Goal: Transaction & Acquisition: Purchase product/service

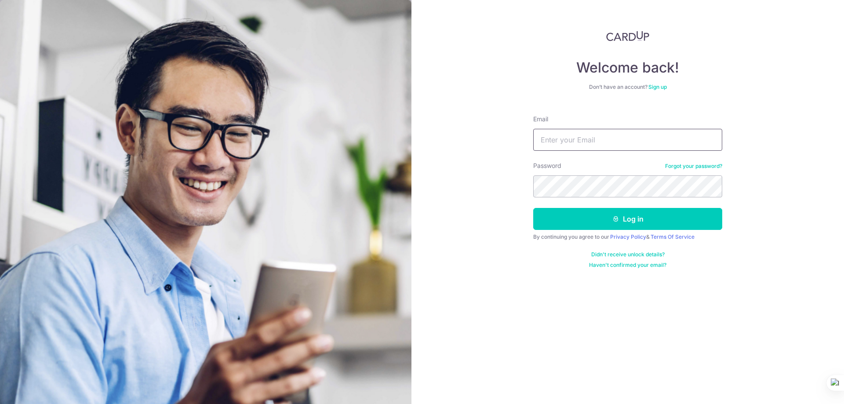
click at [590, 145] on input "Email" at bounding box center [627, 140] width 189 height 22
click at [574, 149] on input "Email" at bounding box center [627, 140] width 189 height 22
type input "tanpeiting96@hotmail.com"
click at [533, 208] on button "Log in" at bounding box center [627, 219] width 189 height 22
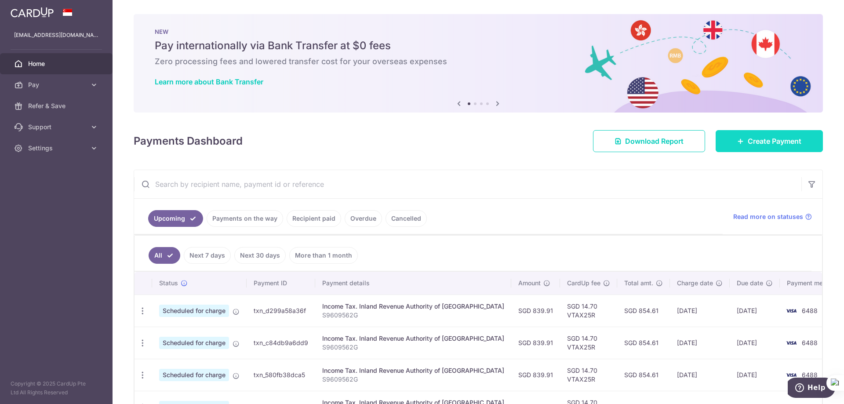
click at [761, 151] on link "Create Payment" at bounding box center [768, 141] width 107 height 22
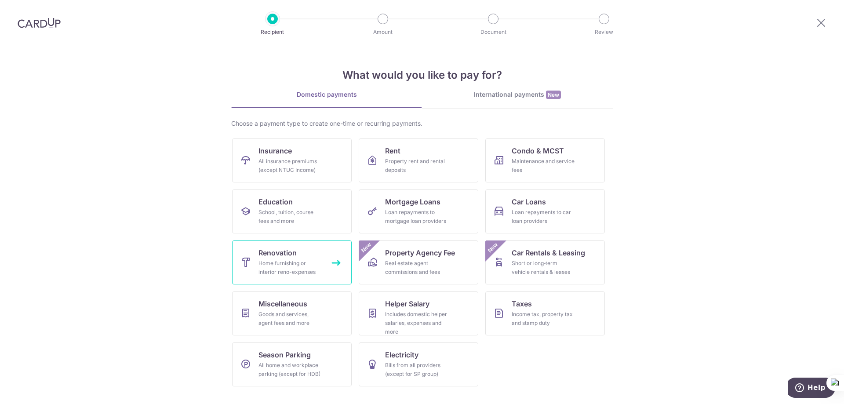
click at [314, 271] on div "Home furnishing or interior reno-expenses" at bounding box center [289, 268] width 63 height 18
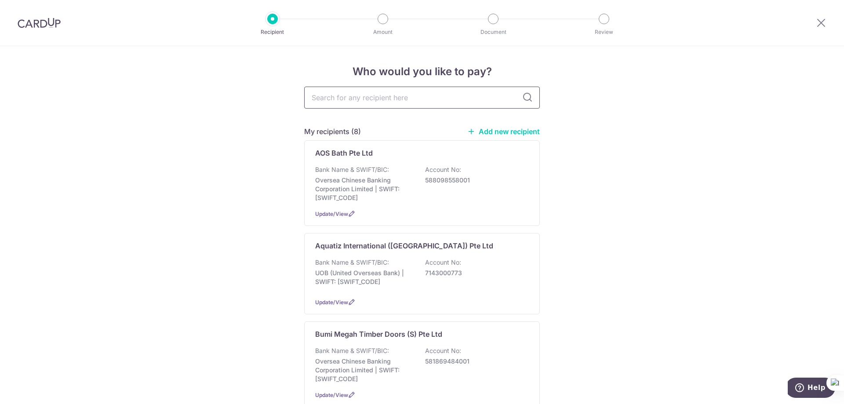
click at [376, 99] on input "text" at bounding box center [422, 98] width 236 height 22
click at [422, 93] on input "text" at bounding box center [422, 98] width 236 height 22
type input "stl"
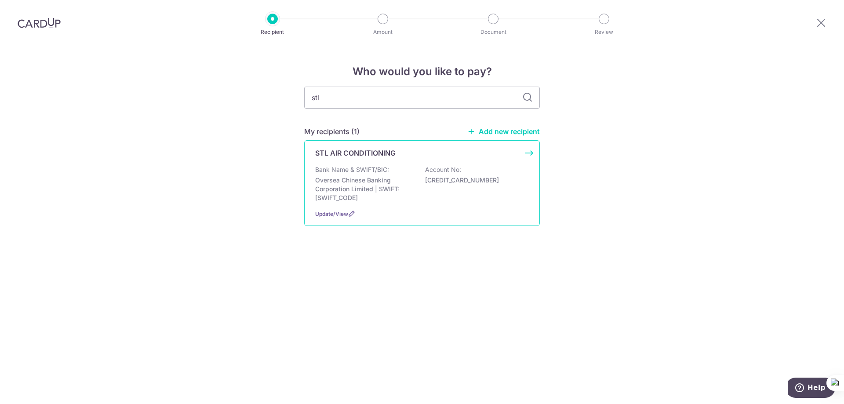
click at [378, 156] on p "STL AIR CONDITIONING" at bounding box center [355, 153] width 80 height 11
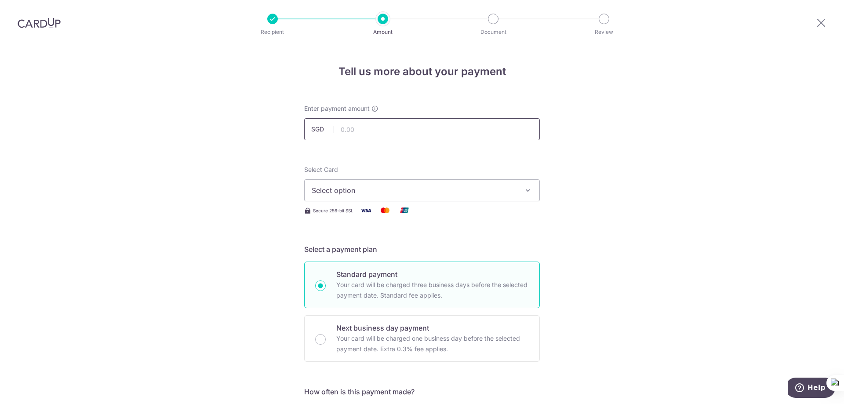
click at [440, 132] on input "text" at bounding box center [422, 129] width 236 height 22
click at [446, 129] on input "text" at bounding box center [422, 129] width 236 height 22
type input "1,210.00"
click at [386, 189] on span "Select option" at bounding box center [414, 190] width 205 height 11
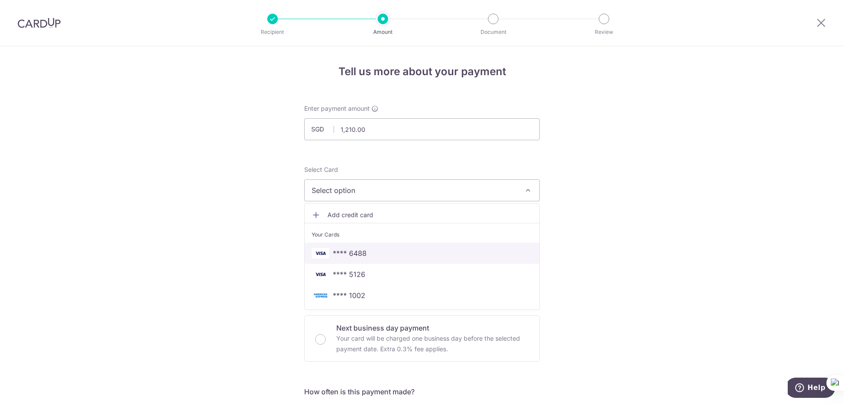
click at [358, 251] on span "**** 6488" at bounding box center [350, 253] width 34 height 11
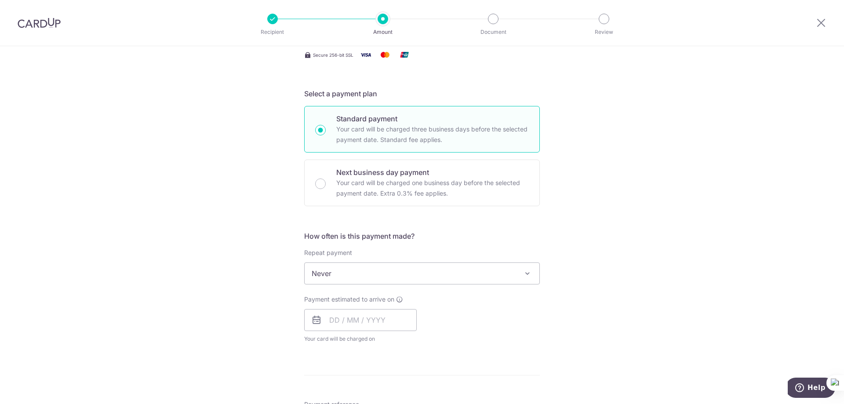
scroll to position [176, 0]
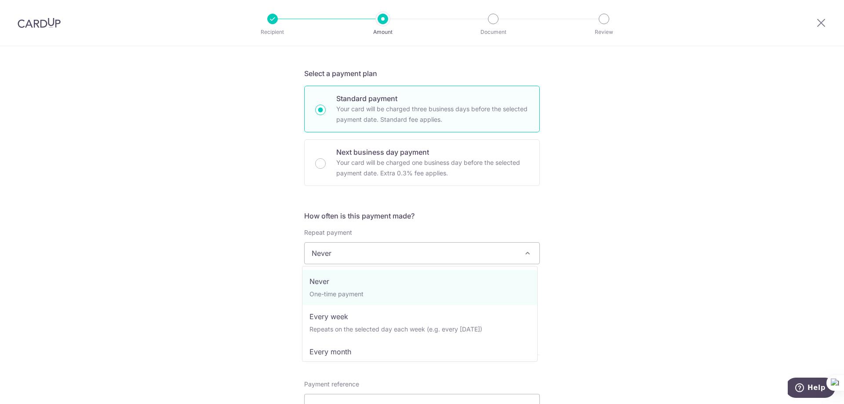
click at [395, 250] on span "Never" at bounding box center [421, 253] width 235 height 21
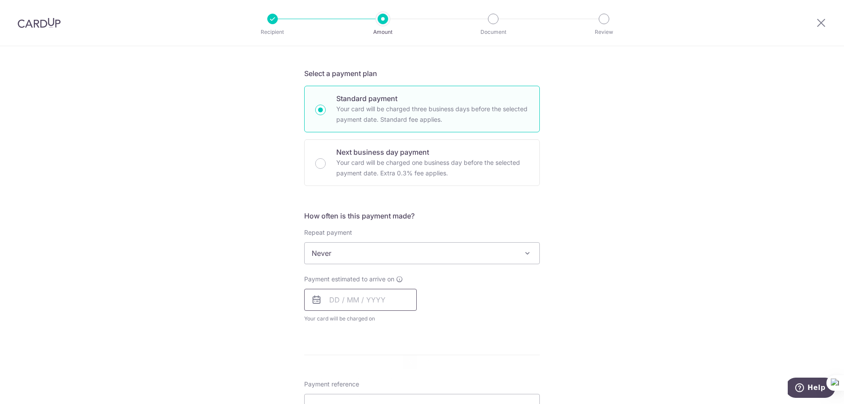
click at [352, 299] on input "text" at bounding box center [360, 300] width 112 height 22
click at [405, 360] on link "3" at bounding box center [410, 362] width 14 height 14
type input "[DATE]"
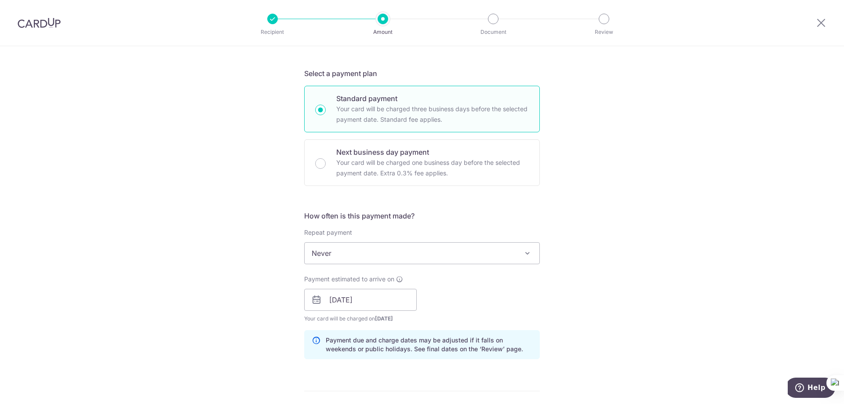
click at [582, 294] on div "Tell us more about your payment Enter payment amount SGD 1,210.00 1210.00 Selec…" at bounding box center [422, 315] width 844 height 890
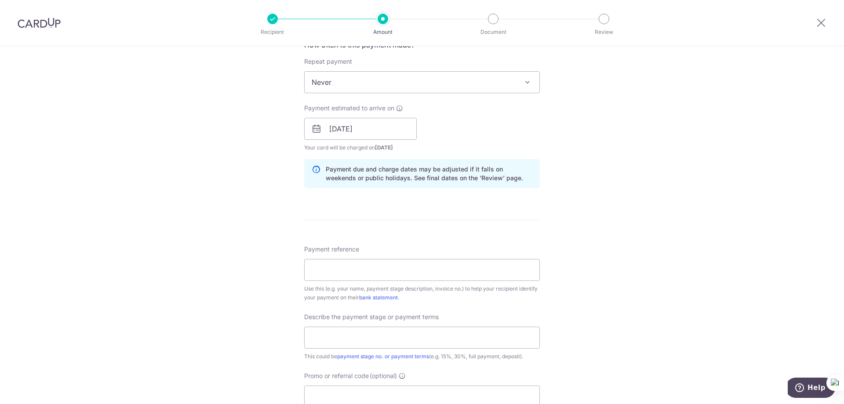
scroll to position [352, 0]
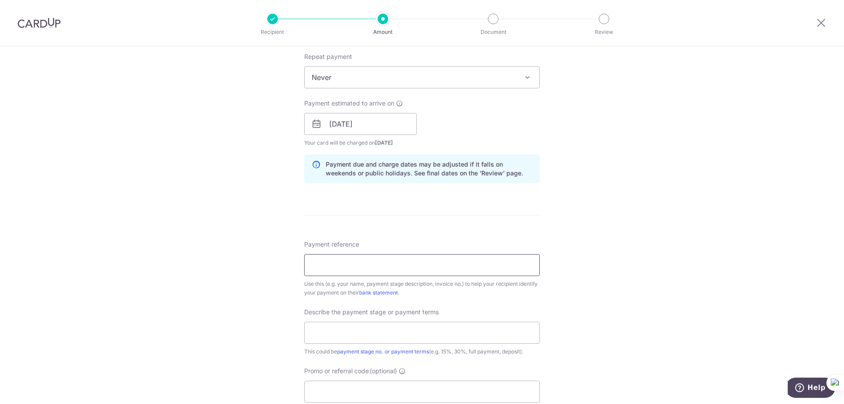
click at [427, 264] on input "Payment reference" at bounding box center [422, 265] width 236 height 22
click at [344, 260] on input "Payment reference" at bounding box center [422, 265] width 236 height 22
type input "Tan Pei Ting Stella STL I14/05/25"
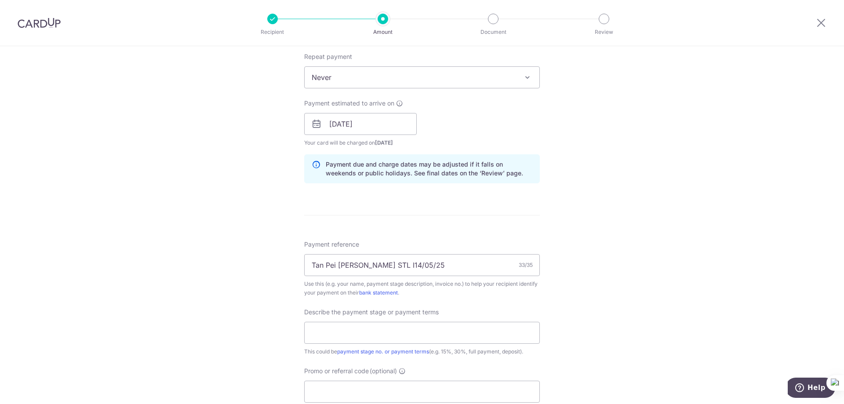
click at [572, 264] on div "Tell us more about your payment Enter payment amount SGD 1,210.00 1210.00 Selec…" at bounding box center [422, 140] width 844 height 890
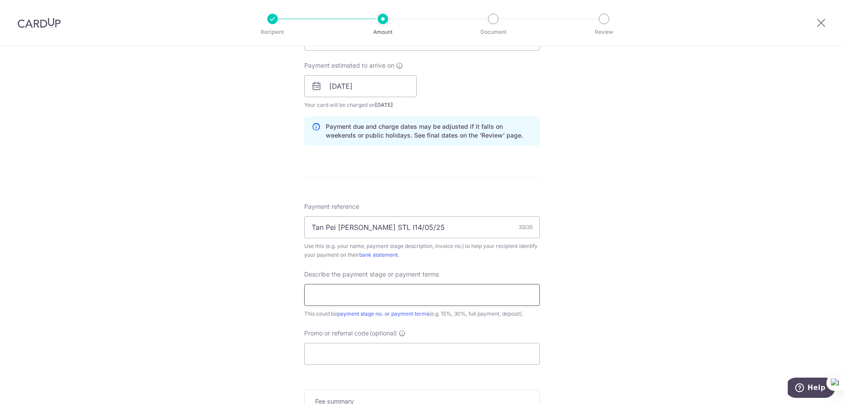
scroll to position [395, 0]
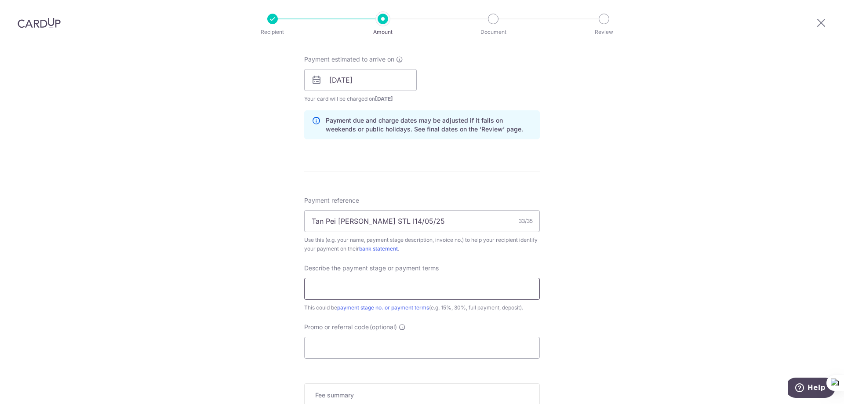
click at [417, 285] on input "text" at bounding box center [422, 289] width 236 height 22
type input "Remaining 20%"
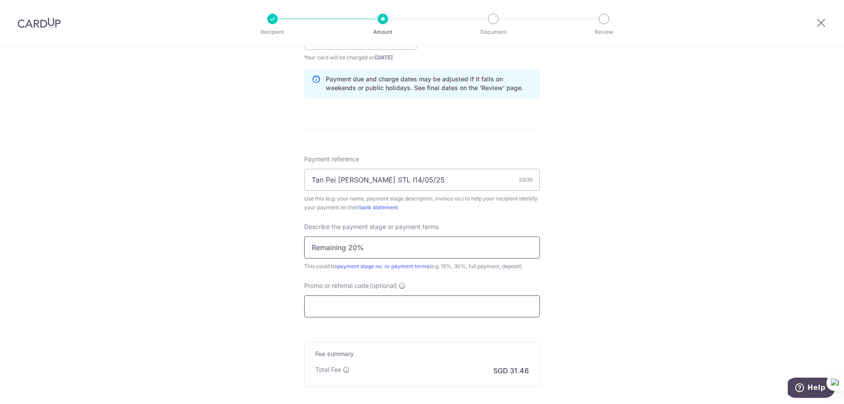
scroll to position [439, 0]
click at [337, 303] on input "Promo or referral code (optional)" at bounding box center [422, 304] width 236 height 22
click at [364, 311] on input "Promo or referral code (optional)" at bounding box center [422, 304] width 236 height 22
paste input "VTAX25R"
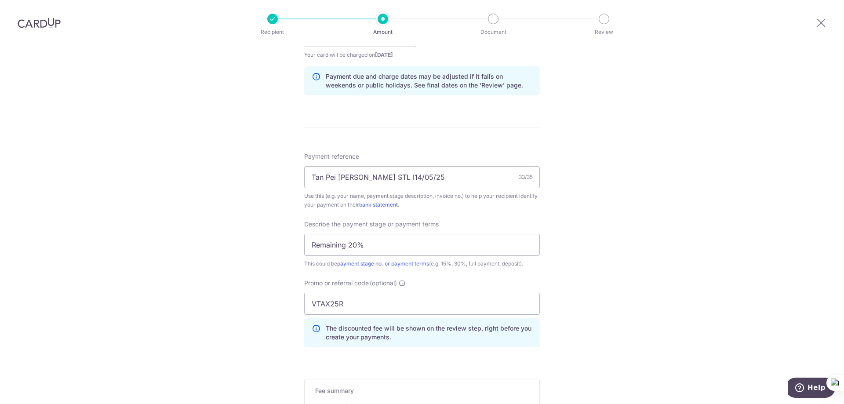
click at [205, 285] on div "Tell us more about your payment Enter payment amount SGD 1,210.00 1210.00 Selec…" at bounding box center [422, 71] width 844 height 929
click at [372, 305] on input "VTAX25R" at bounding box center [422, 304] width 236 height 22
paste input "RENO25ONE"
type input "RENO25ONE"
click at [216, 281] on div "Tell us more about your payment Enter payment amount SGD 1,210.00 1210.00 Selec…" at bounding box center [422, 71] width 844 height 929
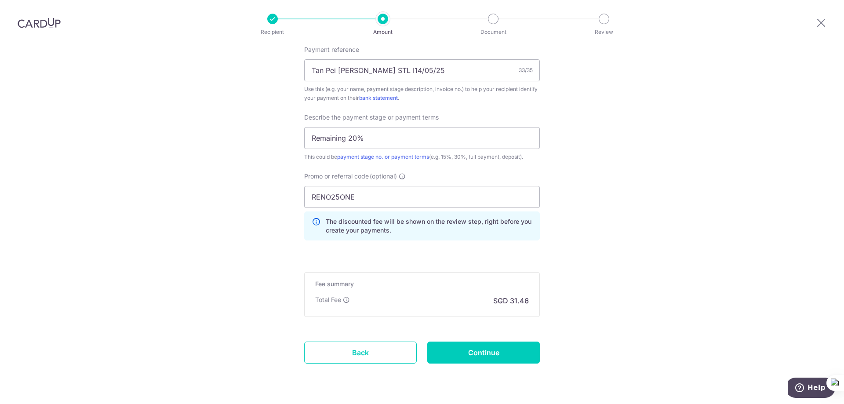
scroll to position [572, 0]
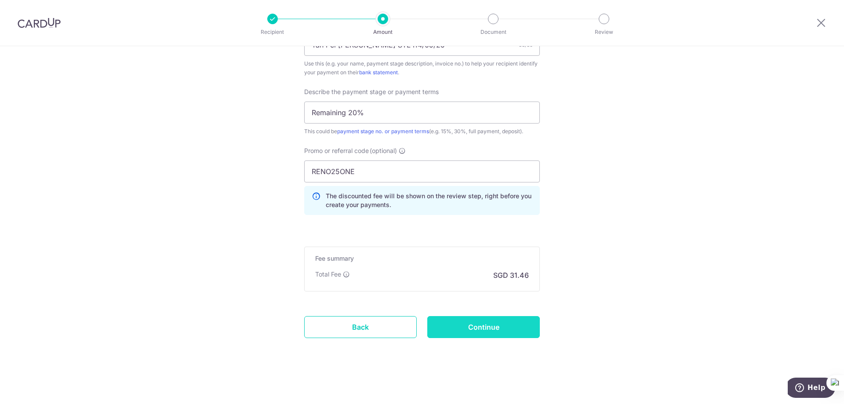
click at [462, 323] on input "Continue" at bounding box center [483, 327] width 112 height 22
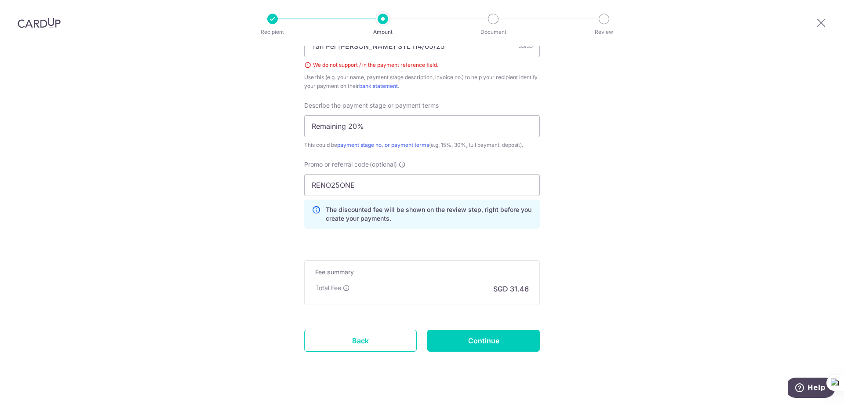
scroll to position [452, 0]
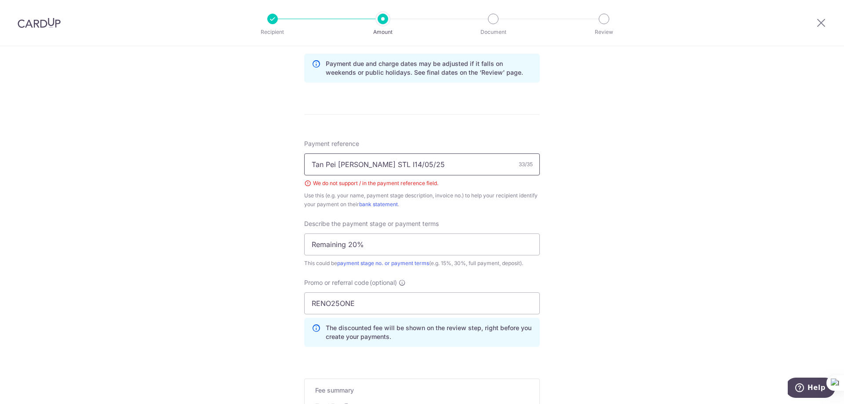
click at [400, 163] on input "Tan Pei Ting Stella STL I14/05/25" at bounding box center [422, 164] width 236 height 22
drag, startPoint x: 425, startPoint y: 165, endPoint x: 376, endPoint y: 169, distance: 49.4
click at [376, 169] on input "Tan Pei Ting Stella STL I14/05/25" at bounding box center [422, 164] width 236 height 22
click at [400, 164] on input "Tan Pei Ting Stella STL I14/05/25" at bounding box center [422, 164] width 236 height 22
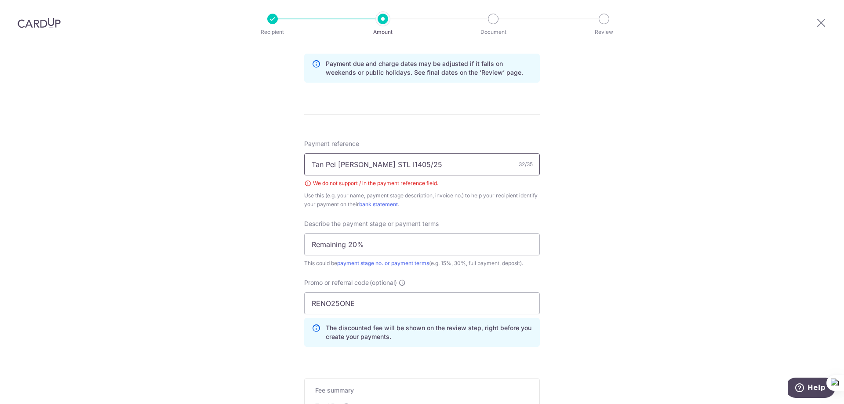
click at [409, 164] on input "Tan Pei Ting Stella STL I1405/25" at bounding box center [422, 164] width 236 height 22
type input "Tan Pei Ting Stella STL I140525"
click at [600, 207] on div "Tell us more about your payment Enter payment amount SGD 1,210.00 1210.00 Selec…" at bounding box center [422, 65] width 844 height 942
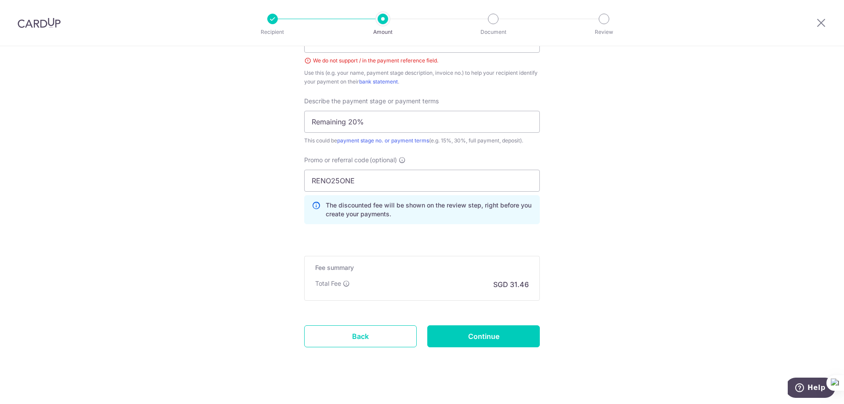
scroll to position [584, 0]
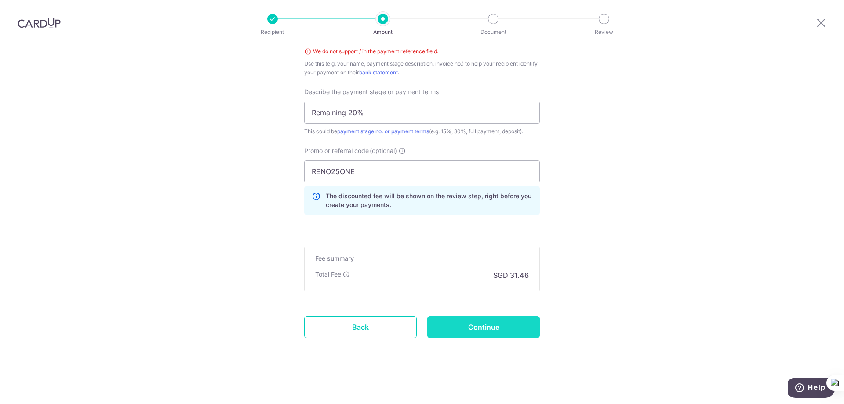
click at [507, 331] on input "Continue" at bounding box center [483, 327] width 112 height 22
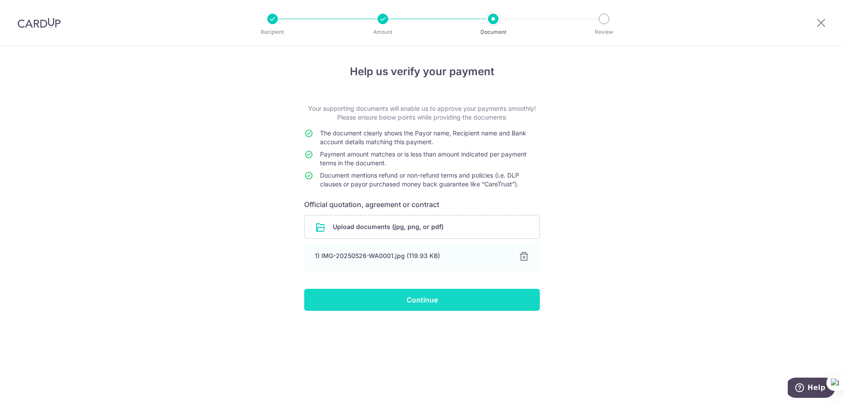
click at [424, 302] on input "Continue" at bounding box center [422, 300] width 236 height 22
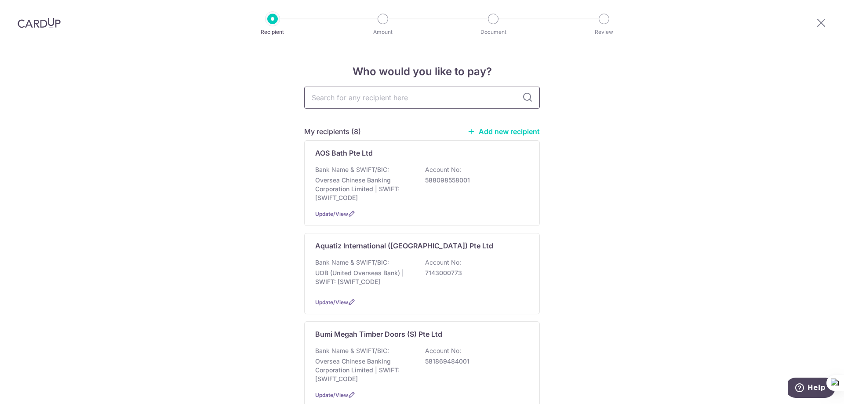
click at [380, 94] on input "text" at bounding box center [422, 98] width 236 height 22
type input "hoft"
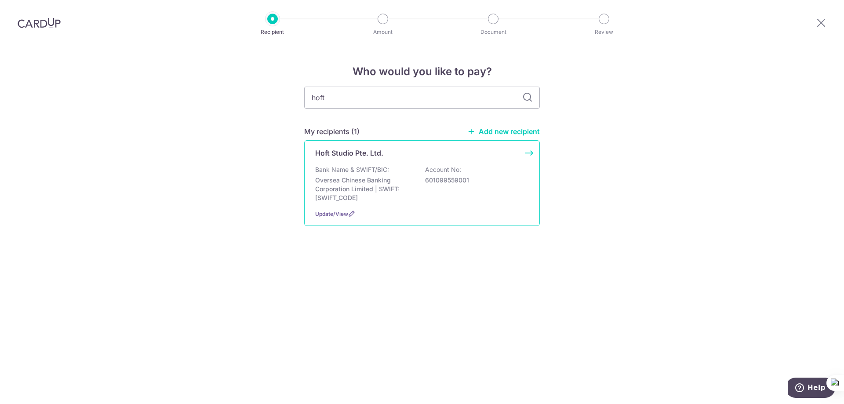
click at [424, 152] on div "Hoft Studio Pte. Ltd." at bounding box center [416, 153] width 203 height 11
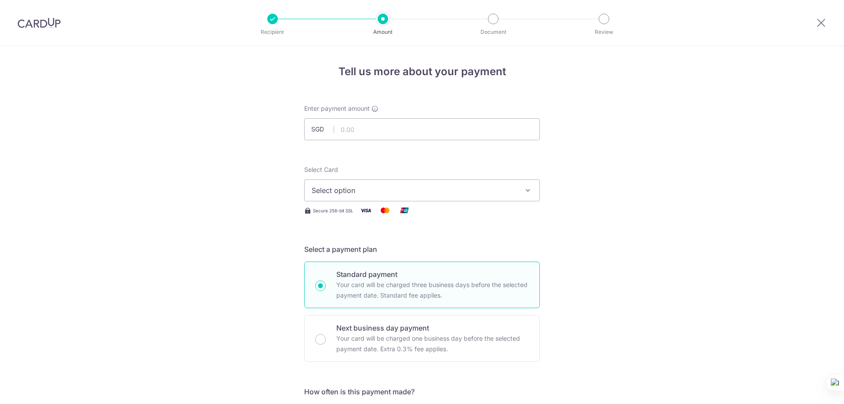
click at [425, 129] on input "text" at bounding box center [422, 129] width 236 height 22
click at [418, 134] on input "text" at bounding box center [422, 129] width 236 height 22
type input "60,846.12"
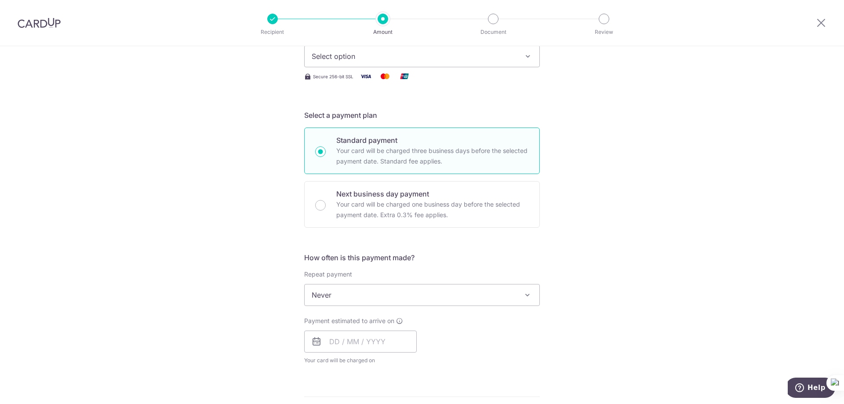
scroll to position [176, 0]
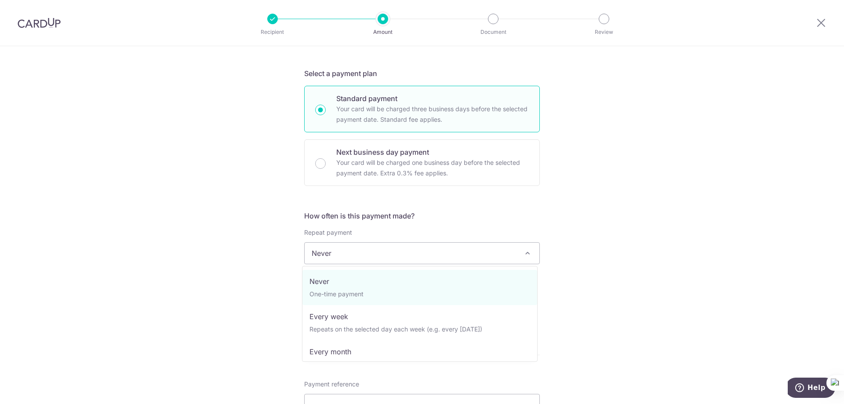
click at [393, 254] on span "Never" at bounding box center [421, 253] width 235 height 21
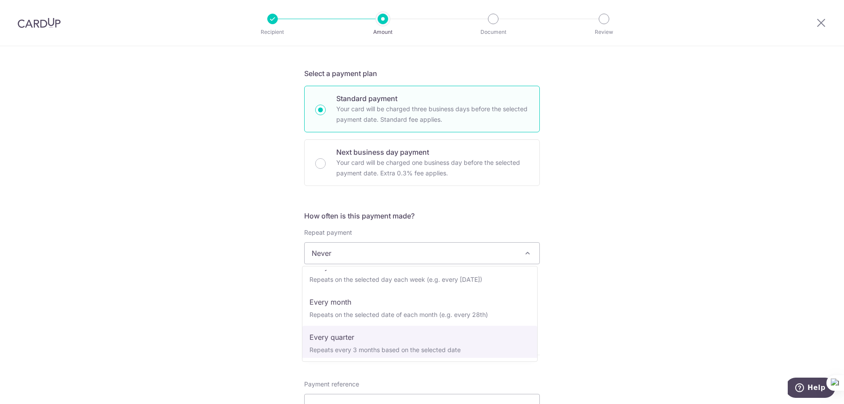
scroll to position [44, 0]
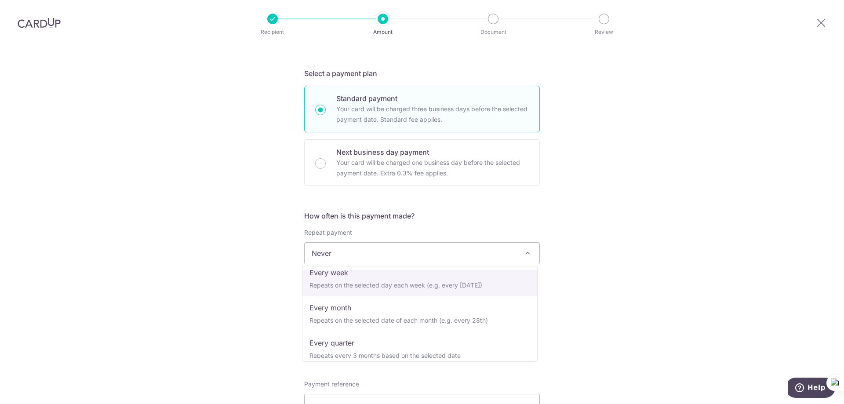
click at [569, 265] on div "Tell us more about your payment Enter payment amount SGD 60,846.12 60846.12 Sel…" at bounding box center [422, 297] width 844 height 854
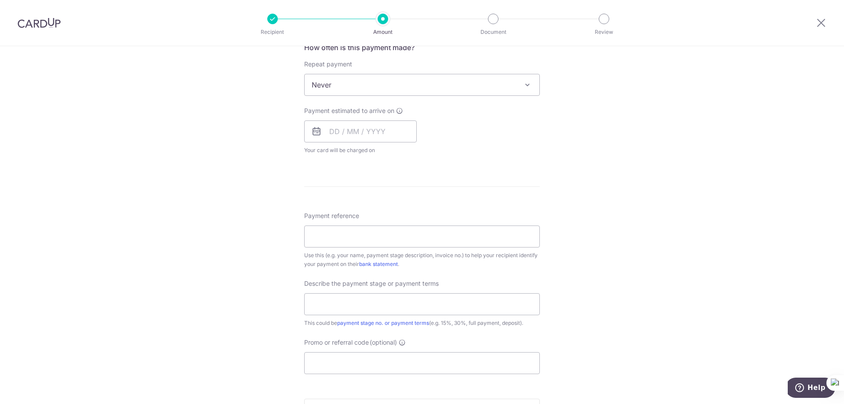
scroll to position [496, 0]
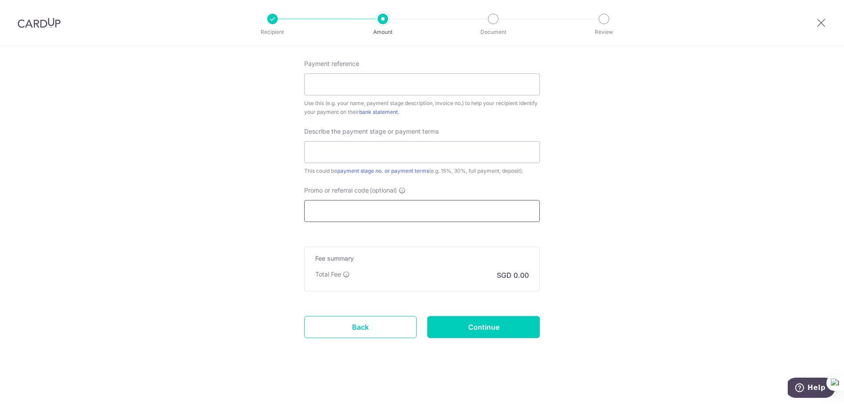
click at [381, 216] on input "Promo or referral code (optional)" at bounding box center [422, 211] width 236 height 22
paste input "3HOME25R"
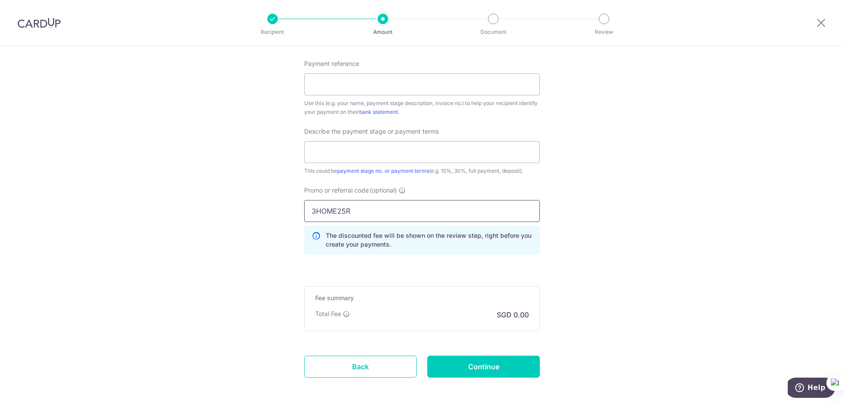
type input "3HOME25R"
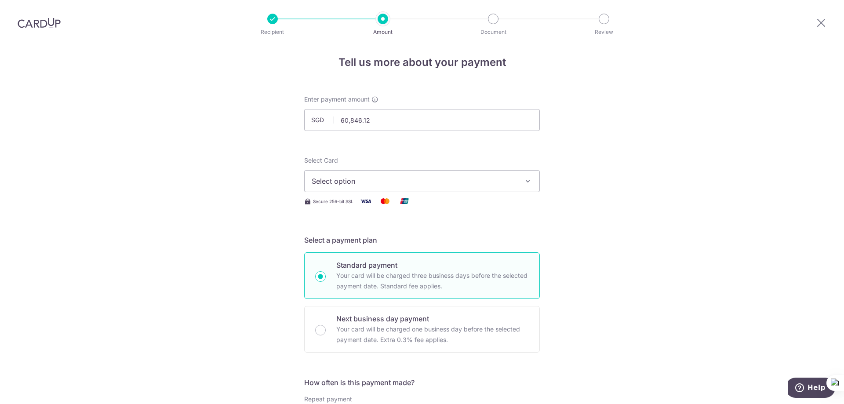
scroll to position [0, 0]
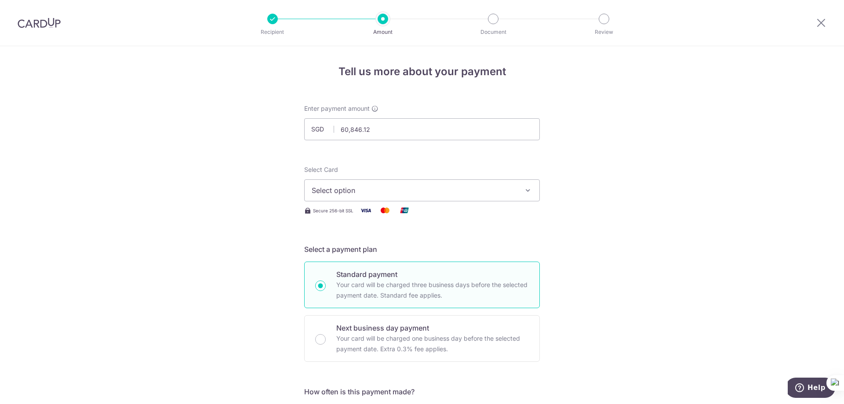
click at [391, 190] on span "Select option" at bounding box center [414, 190] width 205 height 11
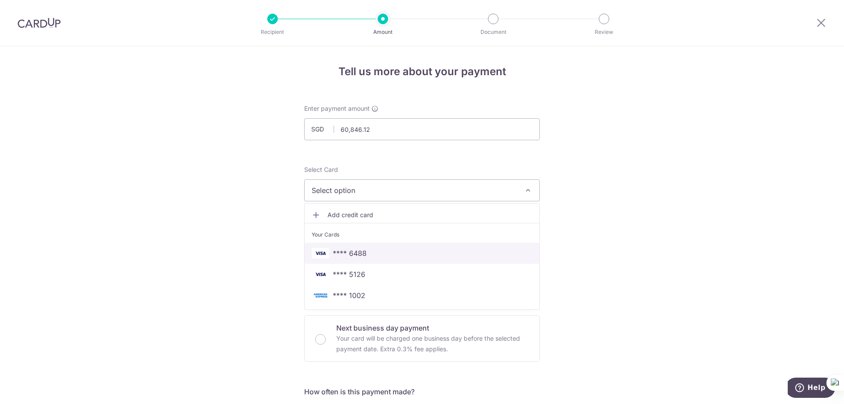
click at [360, 251] on span "**** 6488" at bounding box center [350, 253] width 34 height 11
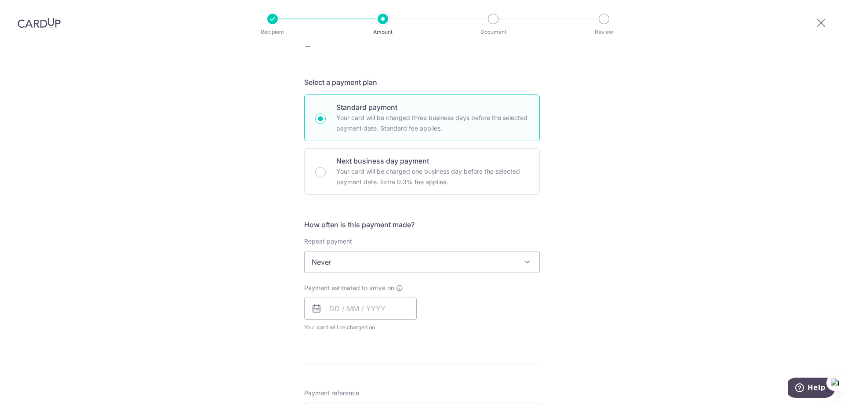
scroll to position [176, 0]
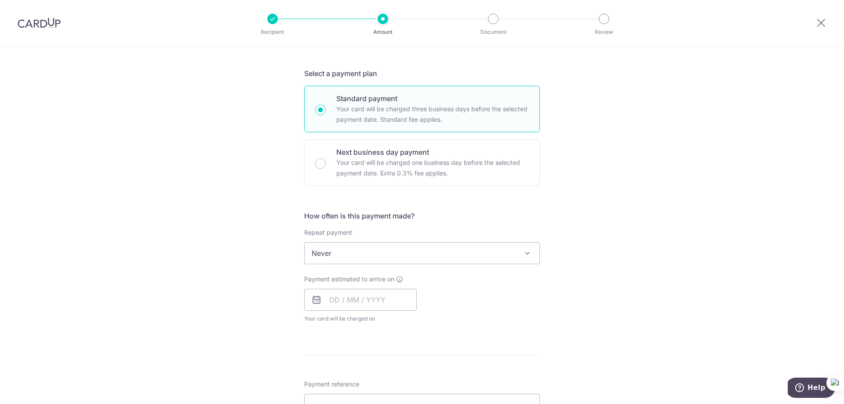
drag, startPoint x: 633, startPoint y: 208, endPoint x: 631, endPoint y: 214, distance: 6.8
click at [634, 208] on div "Tell us more about your payment Enter payment amount SGD 60,846.12 60846.12 Sel…" at bounding box center [422, 316] width 844 height 893
click at [482, 252] on span "Never" at bounding box center [421, 253] width 235 height 21
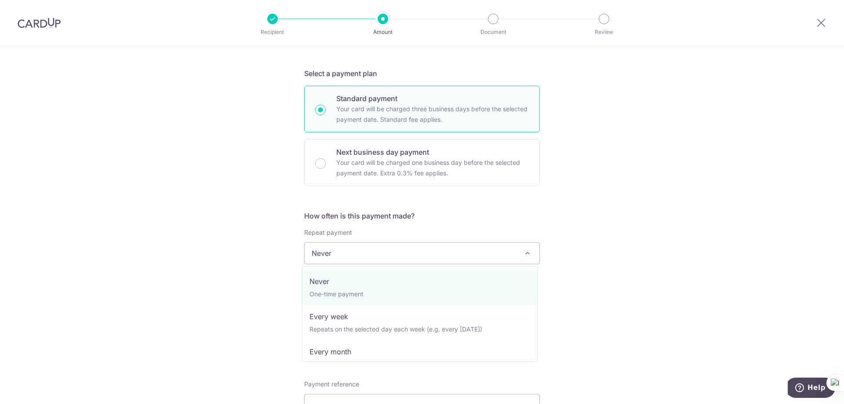
click at [638, 252] on div "Tell us more about your payment Enter payment amount SGD 60,846.12 60846.12 Sel…" at bounding box center [422, 316] width 844 height 893
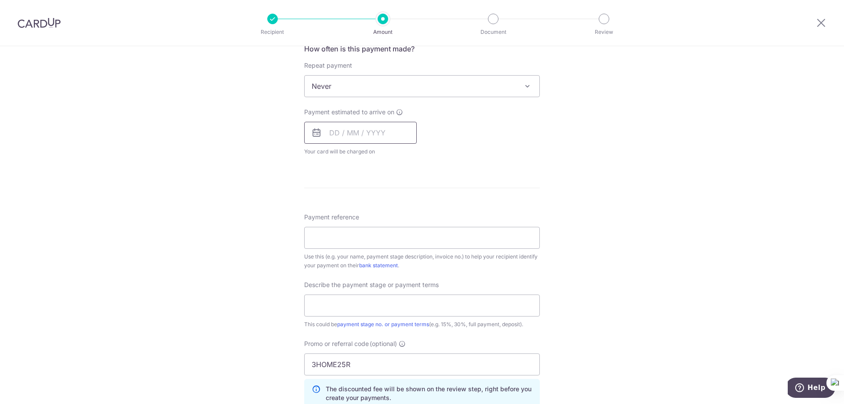
scroll to position [352, 0]
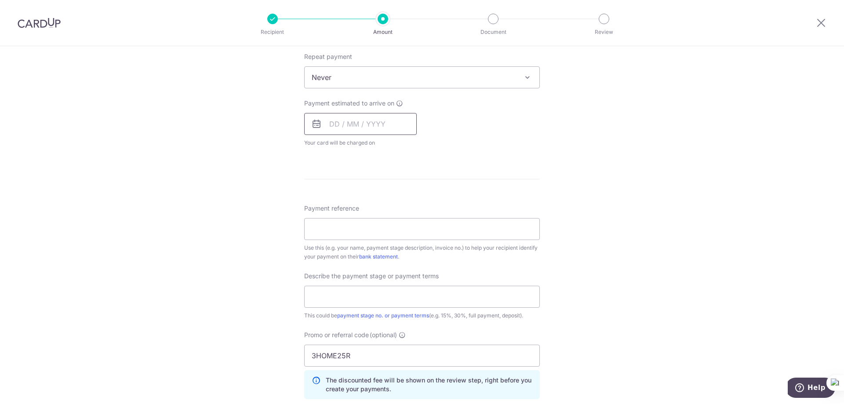
click at [369, 127] on input "text" at bounding box center [360, 124] width 112 height 22
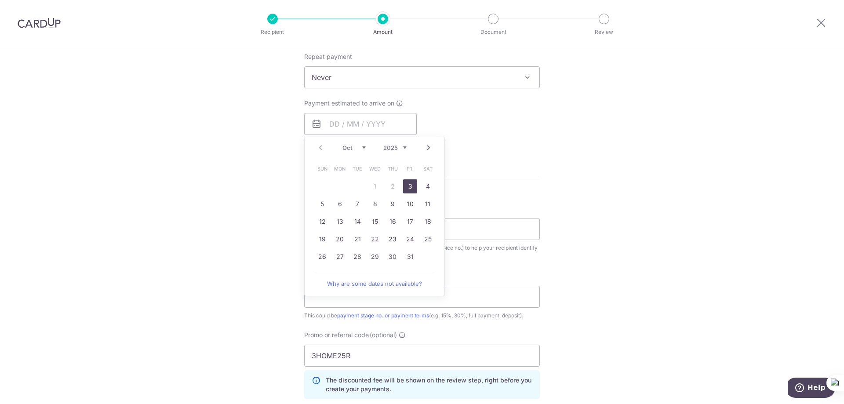
click at [412, 186] on link "3" at bounding box center [410, 186] width 14 height 14
type input "[DATE]"
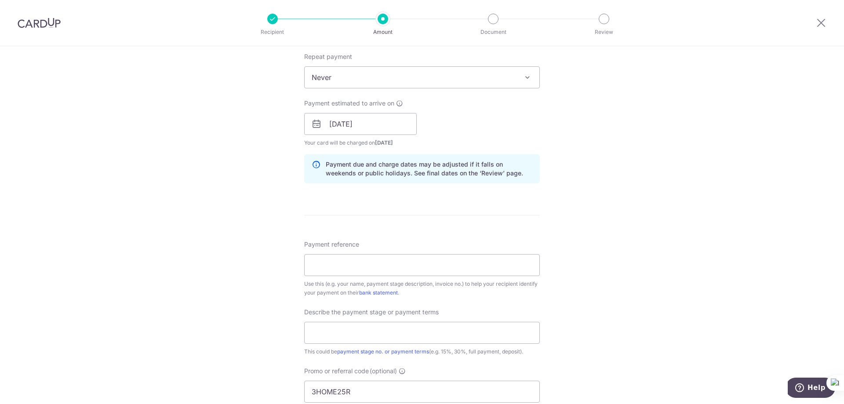
drag, startPoint x: 550, startPoint y: 232, endPoint x: 540, endPoint y: 239, distance: 12.2
click at [550, 232] on div "Tell us more about your payment Enter payment amount SGD 60,846.12 60846.12 Sel…" at bounding box center [422, 159] width 844 height 929
click at [502, 269] on input "Payment reference" at bounding box center [422, 265] width 236 height 22
click at [378, 323] on input "text" at bounding box center [422, 333] width 236 height 22
click at [376, 327] on input "text" at bounding box center [422, 333] width 236 height 22
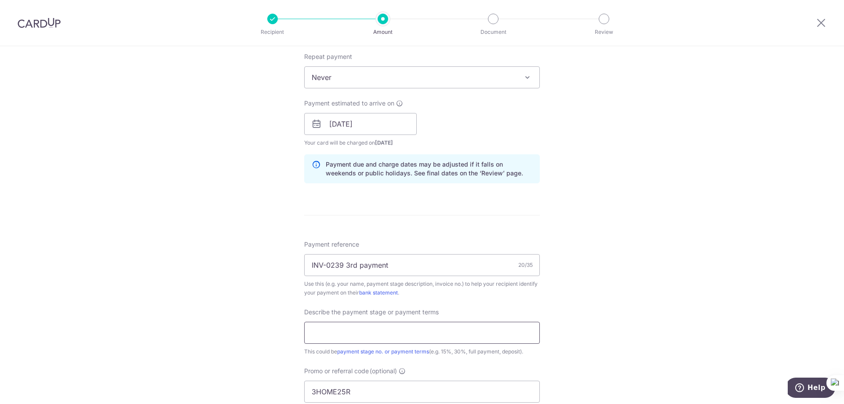
click at [412, 339] on input "text" at bounding box center [422, 333] width 236 height 22
click at [412, 338] on input "text" at bounding box center [422, 333] width 236 height 22
drag, startPoint x: 390, startPoint y: 265, endPoint x: 343, endPoint y: 266, distance: 47.0
click at [343, 266] on input "INV-0239 3rd payment" at bounding box center [422, 265] width 236 height 22
type input "INV-0239"
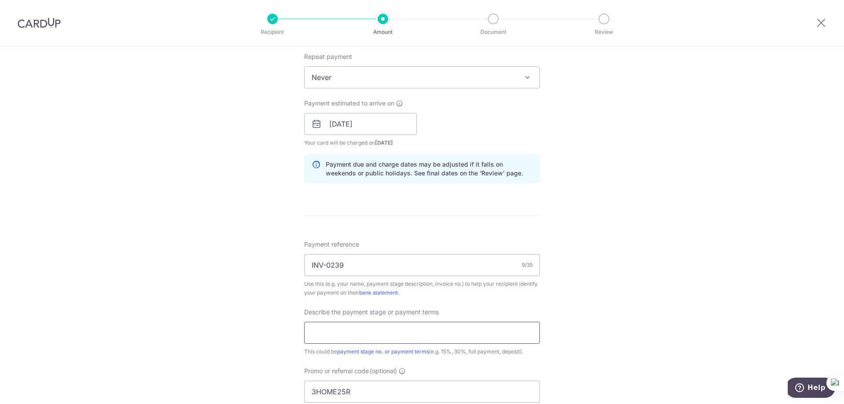
click at [359, 330] on input "text" at bounding box center [422, 333] width 236 height 22
paste input "3rd payment"
type input "3rd payment"
click at [363, 266] on input "INV-0239" at bounding box center [422, 265] width 236 height 22
type input "INV-0239"
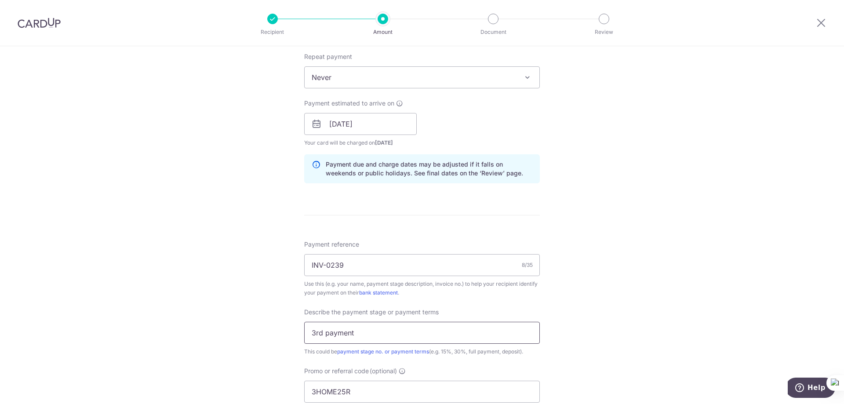
click at [363, 333] on input "3rd payment" at bounding box center [422, 333] width 236 height 22
type input "3rd payment 45%"
click at [630, 316] on div "Tell us more about your payment Enter payment amount SGD 60,846.12 60846.12 Sel…" at bounding box center [422, 159] width 844 height 929
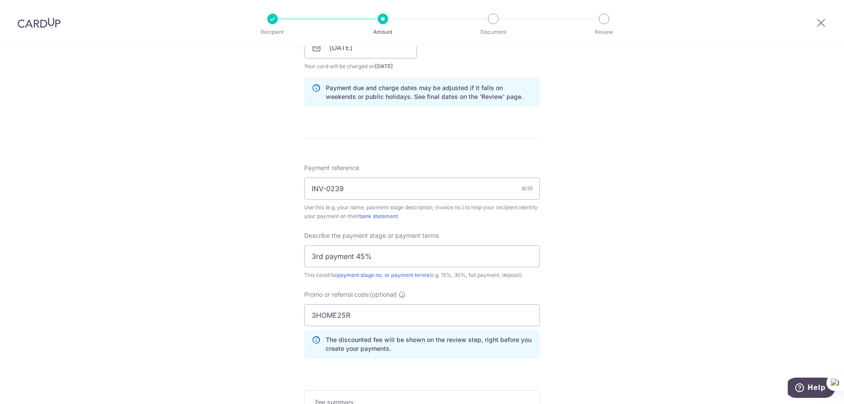
scroll to position [439, 0]
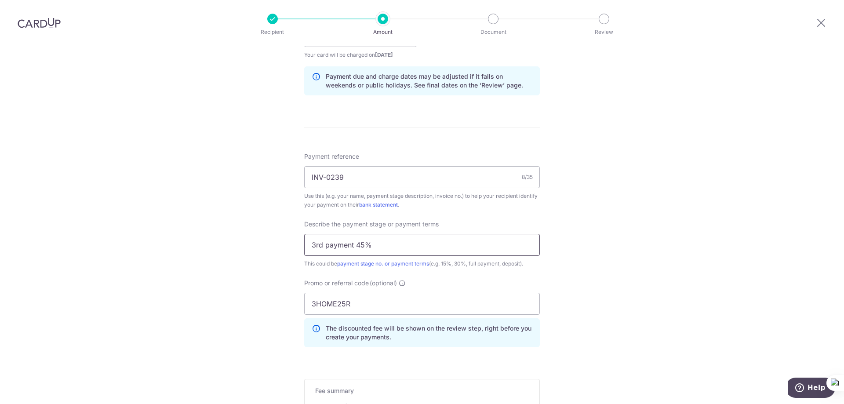
click at [441, 248] on input "3rd payment 45%" at bounding box center [422, 245] width 236 height 22
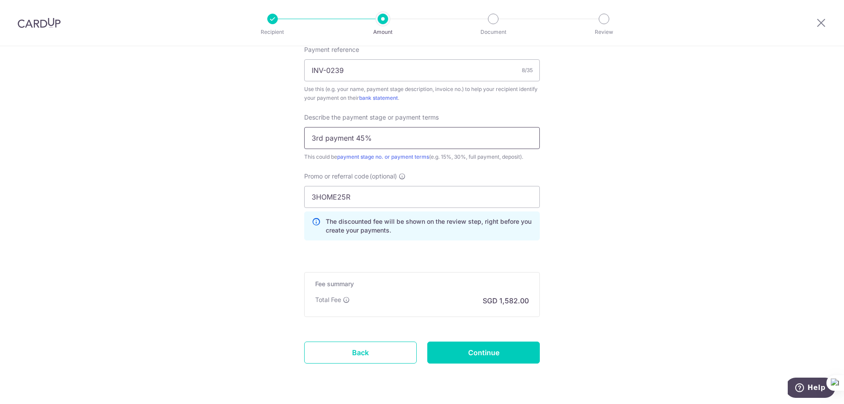
scroll to position [571, 0]
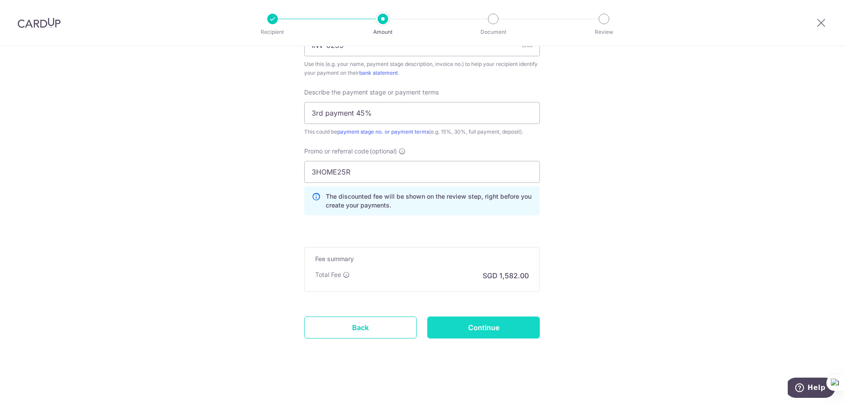
click at [514, 325] on input "Continue" at bounding box center [483, 327] width 112 height 22
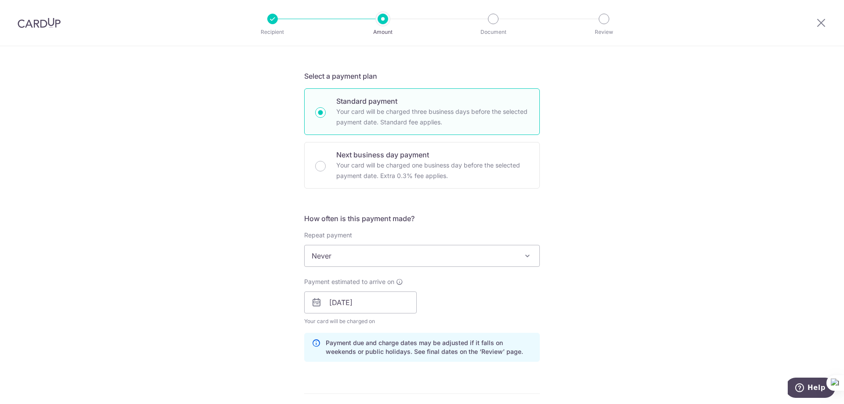
scroll to position [232, 0]
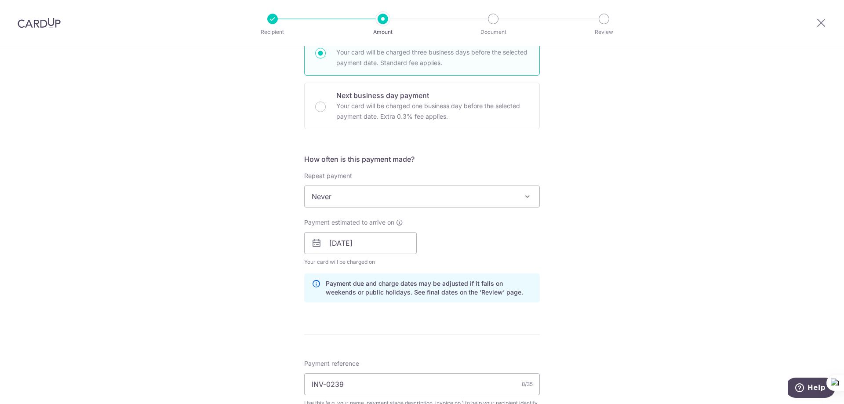
click at [402, 196] on span "Never" at bounding box center [421, 196] width 235 height 21
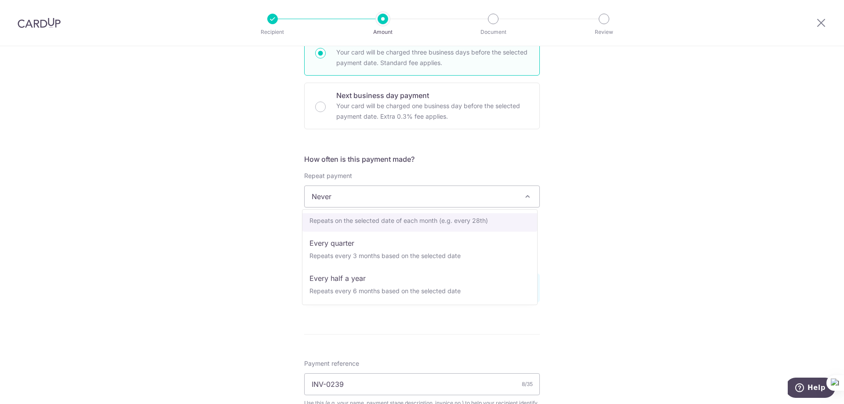
scroll to position [88, 0]
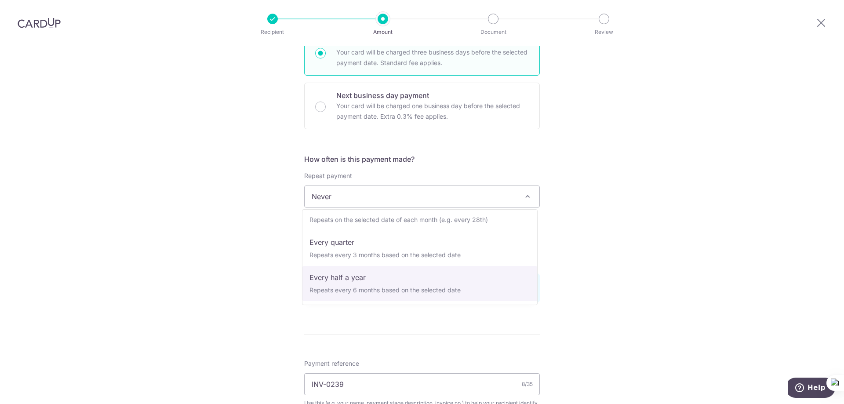
select select "5"
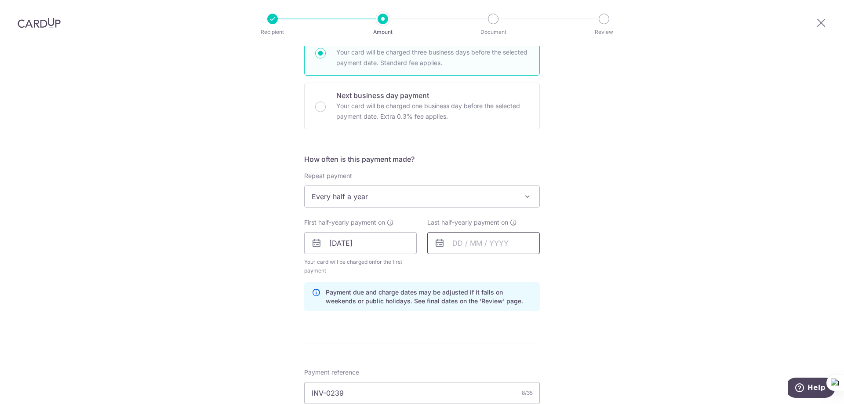
click at [481, 241] on input "text" at bounding box center [483, 243] width 112 height 22
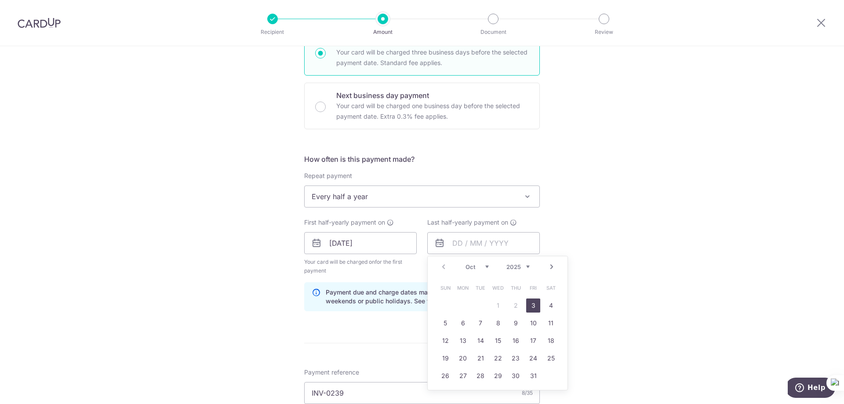
click at [528, 302] on link "3" at bounding box center [533, 305] width 14 height 14
type input "[DATE]"
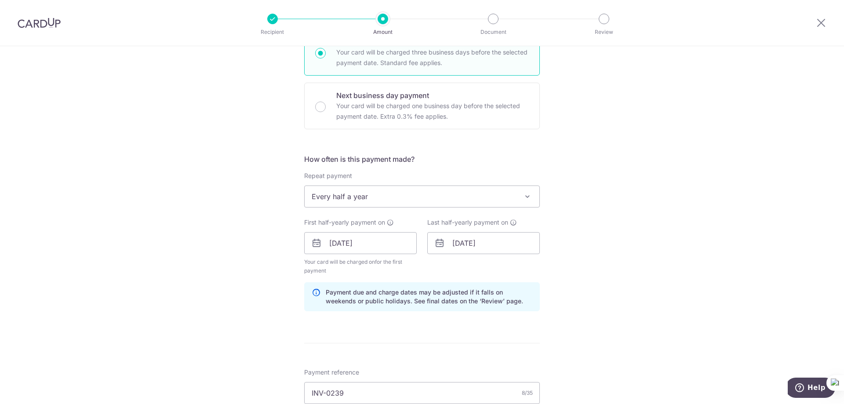
click at [609, 283] on div "Tell us more about your payment Enter payment amount SGD 60,846.12 60846.12 Sel…" at bounding box center [422, 289] width 844 height 950
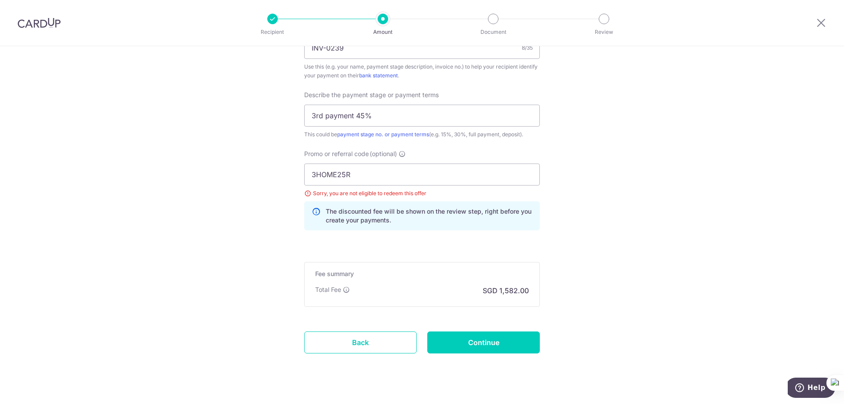
scroll to position [593, 0]
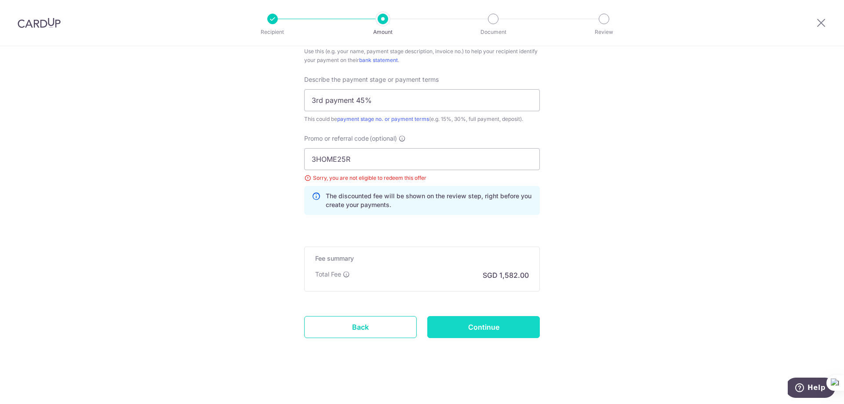
click at [508, 316] on input "Continue" at bounding box center [483, 327] width 112 height 22
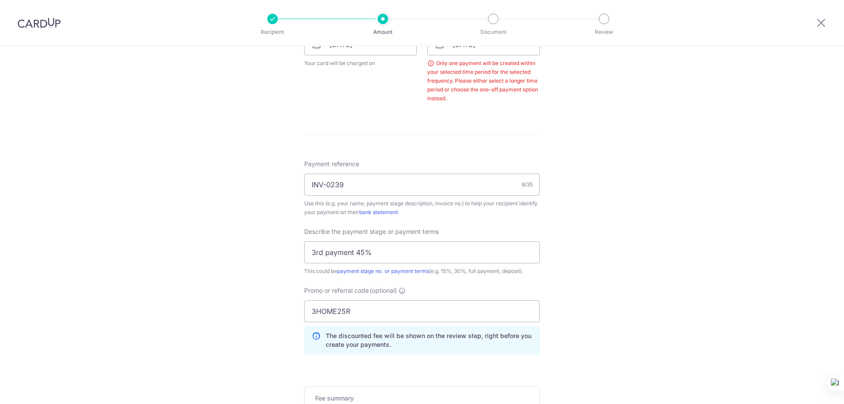
scroll to position [312, 0]
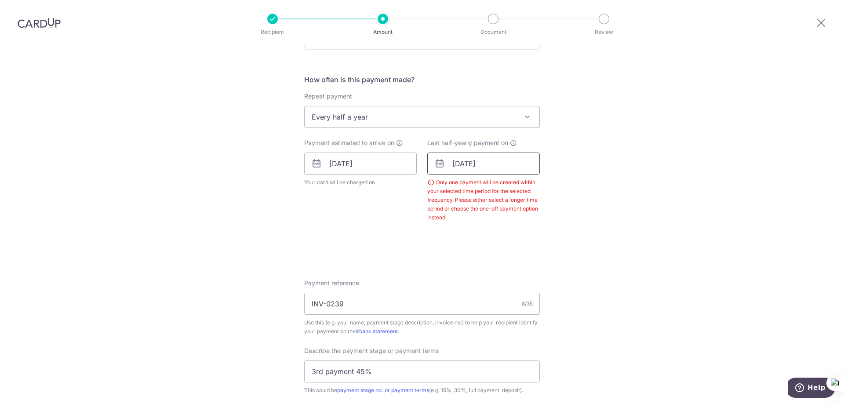
click at [524, 163] on input "[DATE]" at bounding box center [483, 163] width 112 height 22
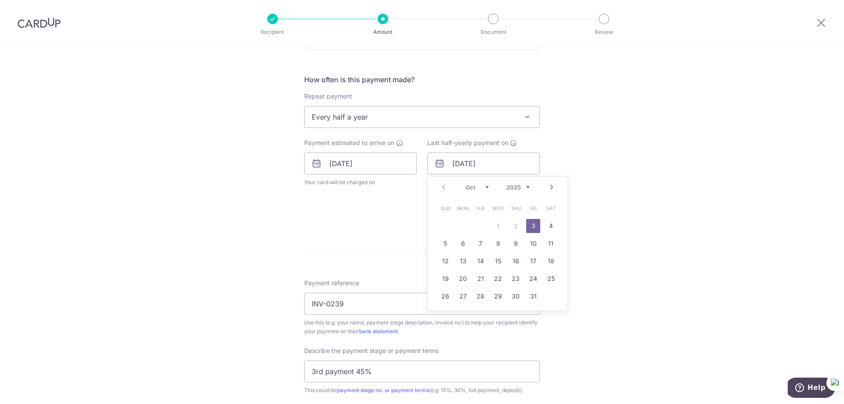
click at [551, 189] on link "Next" at bounding box center [551, 187] width 11 height 11
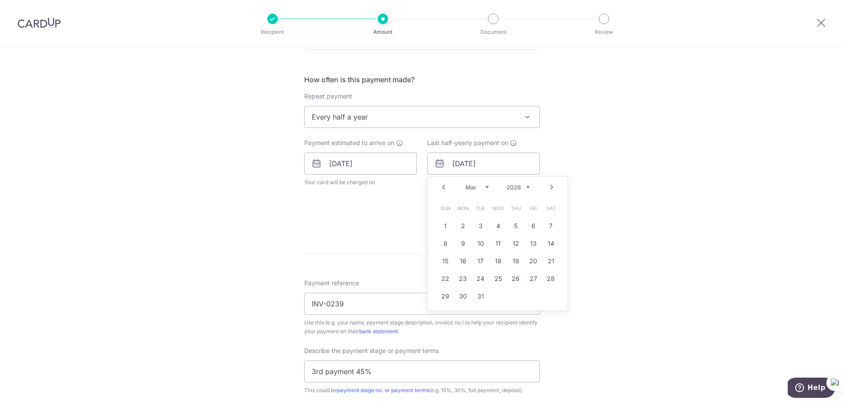
click at [551, 189] on link "Next" at bounding box center [551, 187] width 11 height 11
click at [438, 189] on link "Prev" at bounding box center [443, 187] width 11 height 11
drag, startPoint x: 492, startPoint y: 164, endPoint x: 484, endPoint y: 163, distance: 8.0
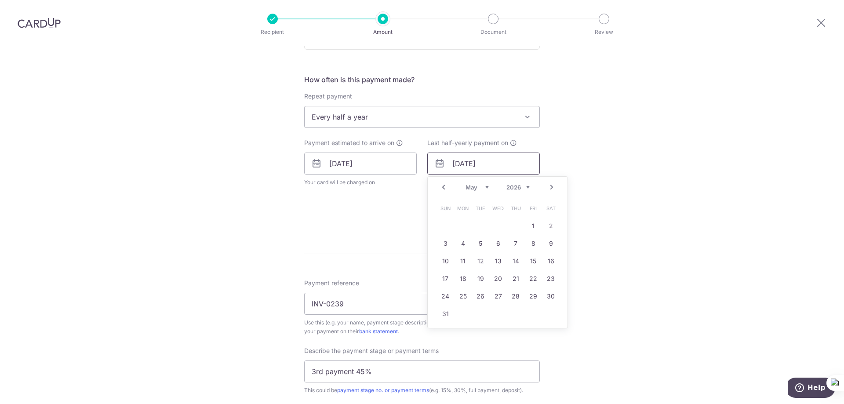
click at [484, 163] on input "[DATE]" at bounding box center [483, 163] width 112 height 22
click at [621, 177] on div "Tell us more about your payment Enter payment amount SGD 60,846.12 60846.12 Sel…" at bounding box center [422, 198] width 844 height 928
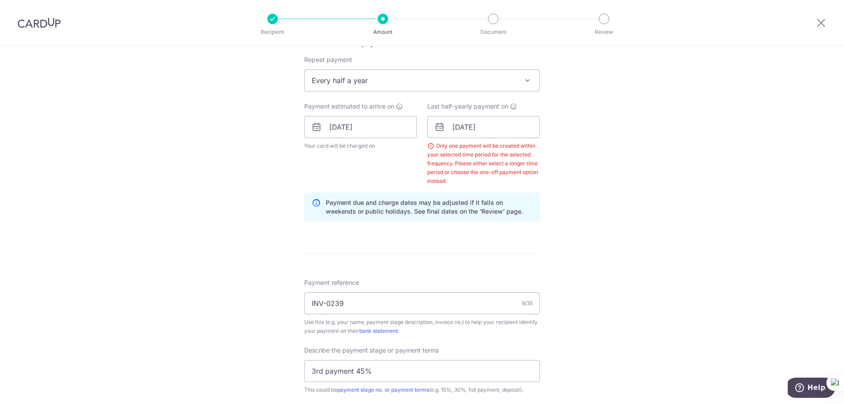
scroll to position [343, 0]
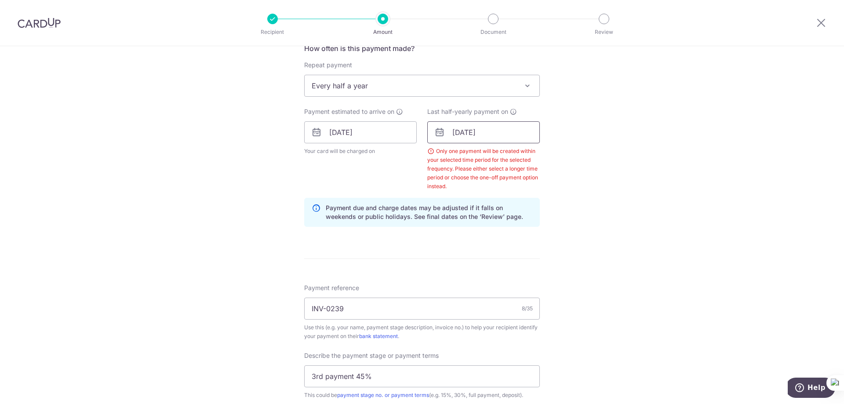
click at [489, 132] on input "03/10/2026" at bounding box center [483, 132] width 112 height 22
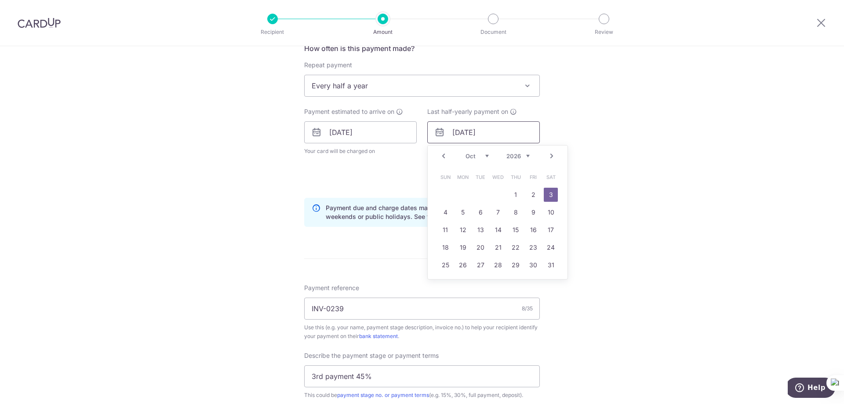
click at [456, 133] on input "03/10/2026" at bounding box center [483, 132] width 112 height 22
click at [459, 134] on input "03/10/2026" at bounding box center [483, 132] width 112 height 22
click at [521, 157] on select "2025 2026 2027 2028 2029 2030 2031 2032 2033 2034 2035" at bounding box center [517, 155] width 23 height 7
click at [475, 158] on select "Oct Nov Dec" at bounding box center [476, 155] width 23 height 7
click at [493, 268] on link "31" at bounding box center [498, 265] width 14 height 14
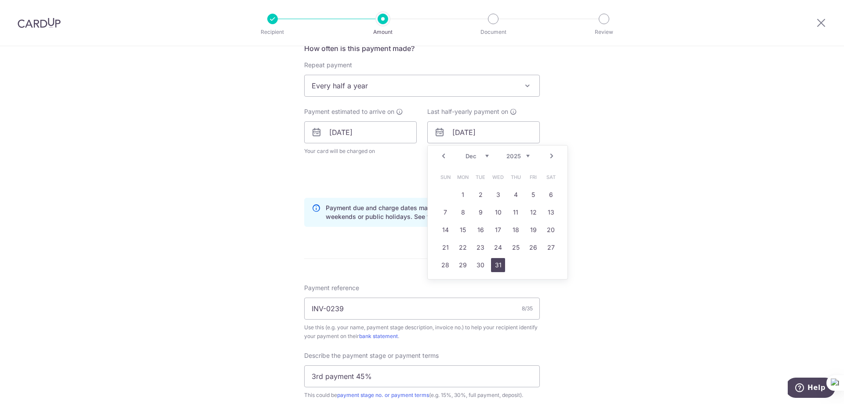
type input "31/12/2025"
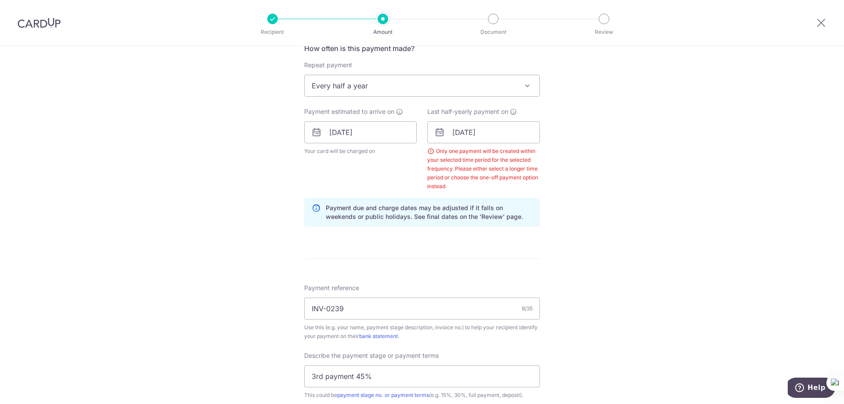
click at [625, 245] on div "Tell us more about your payment Enter payment amount SGD 60,846.12 60846.12 Sel…" at bounding box center [422, 185] width 844 height 964
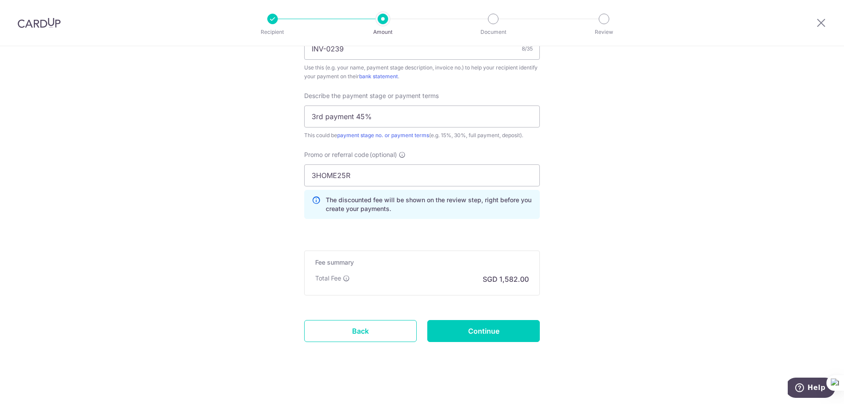
scroll to position [607, 0]
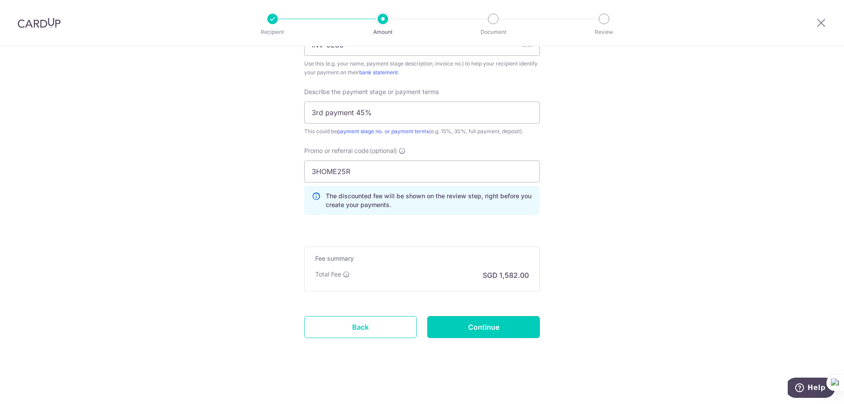
click at [514, 323] on input "Continue" at bounding box center [483, 327] width 112 height 22
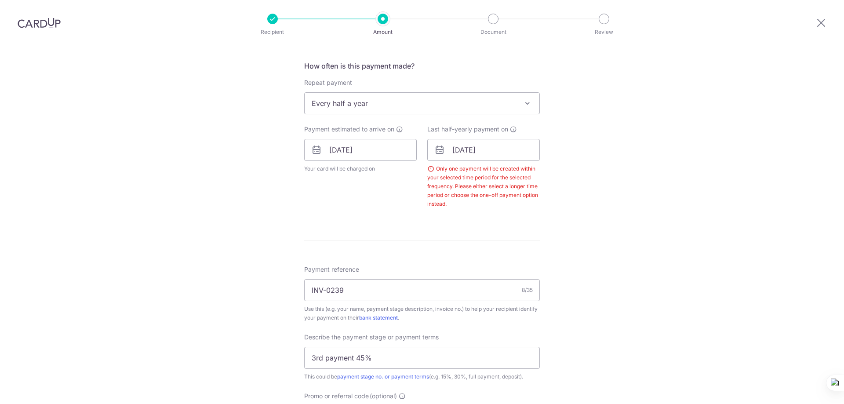
scroll to position [312, 0]
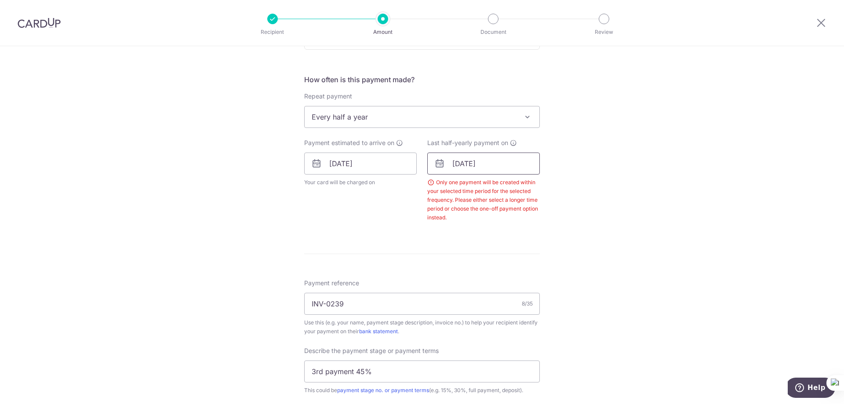
click at [498, 166] on input "[DATE]" at bounding box center [483, 163] width 112 height 22
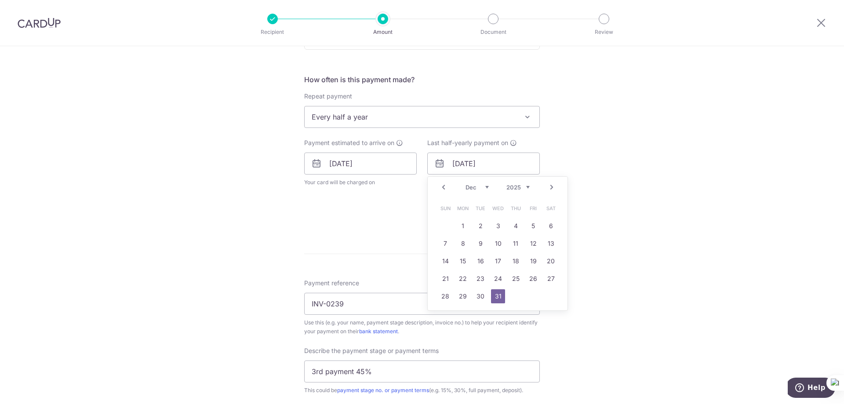
click at [550, 189] on link "Next" at bounding box center [551, 187] width 11 height 11
click at [479, 290] on link "31" at bounding box center [480, 296] width 14 height 14
type input "[DATE]"
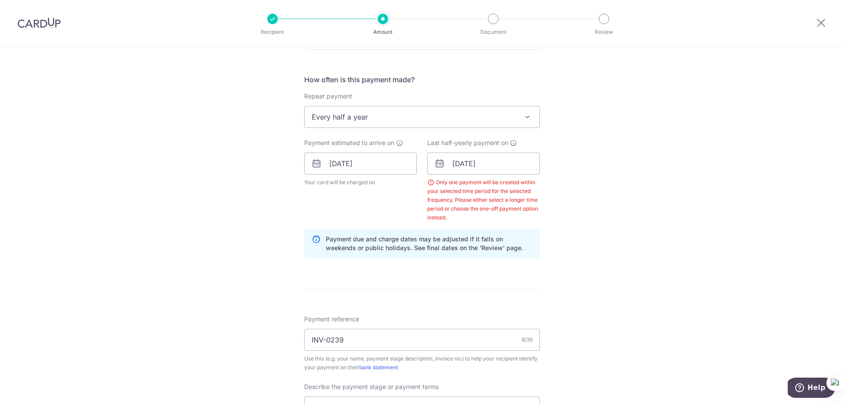
click at [575, 237] on div "Tell us more about your payment Enter payment amount SGD 60,846.12 60846.12 Sel…" at bounding box center [422, 216] width 844 height 964
click at [500, 166] on input "31/03/2026" at bounding box center [483, 163] width 112 height 22
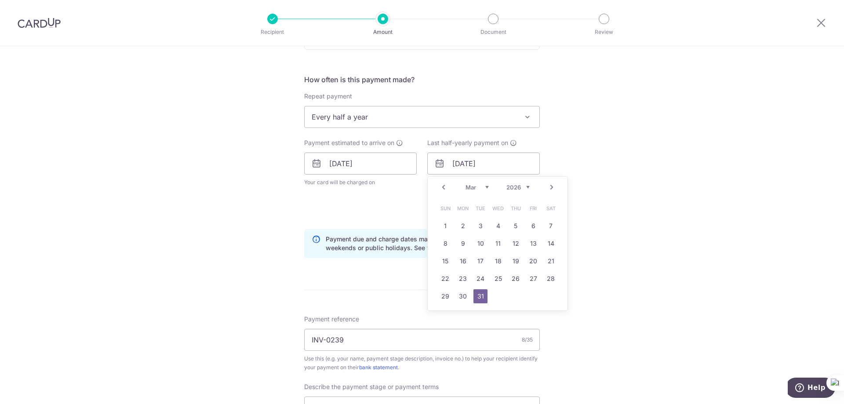
click at [612, 210] on div "Tell us more about your payment Enter payment amount SGD 60,846.12 60846.12 Sel…" at bounding box center [422, 216] width 844 height 964
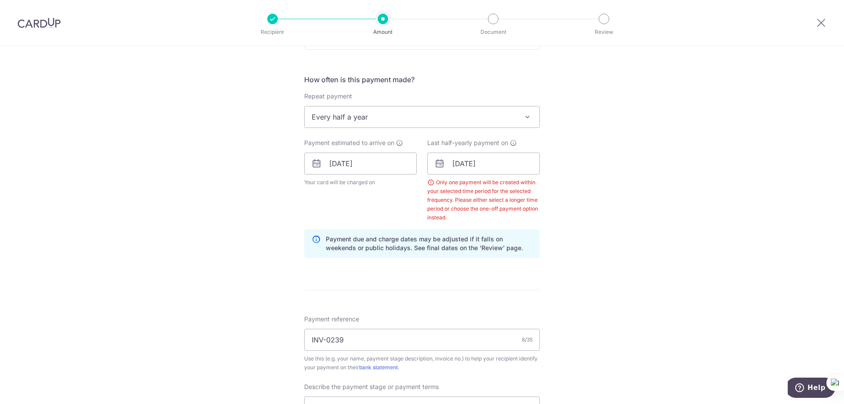
click at [611, 209] on div "Tell us more about your payment Enter payment amount SGD 60,846.12 60846.12 Sel…" at bounding box center [422, 216] width 844 height 964
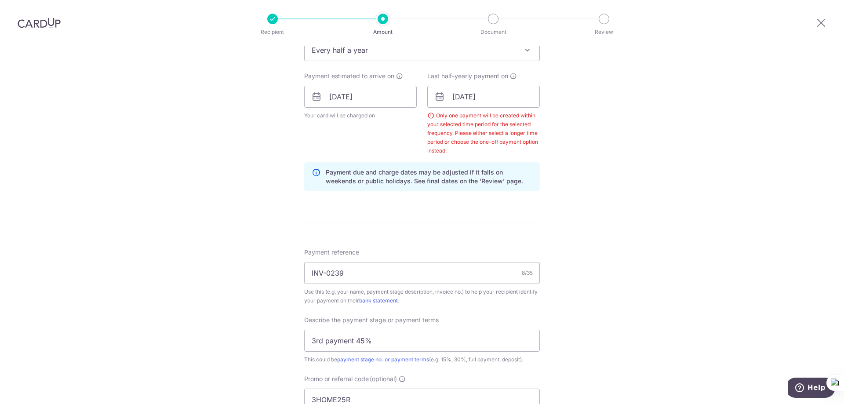
scroll to position [268, 0]
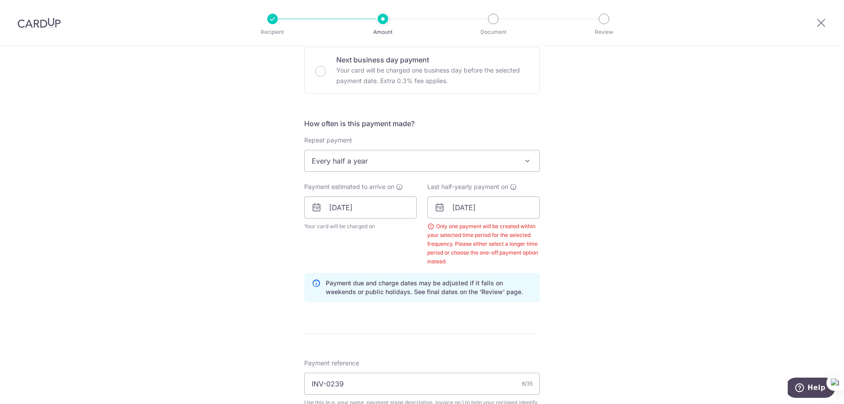
click at [393, 166] on span "Every half a year" at bounding box center [421, 160] width 235 height 21
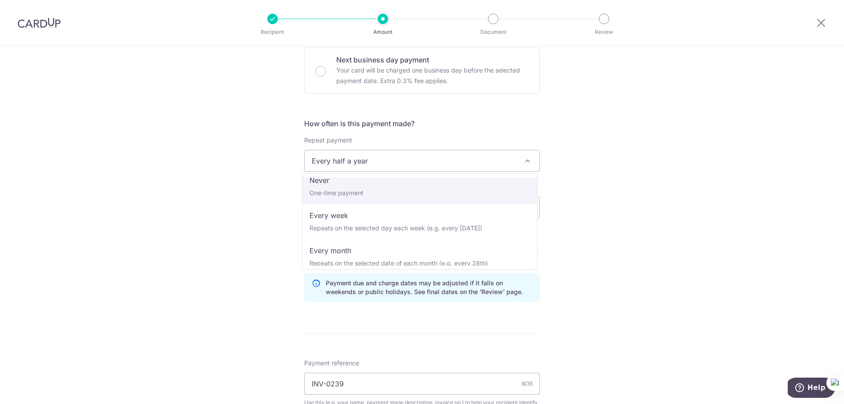
scroll to position [0, 0]
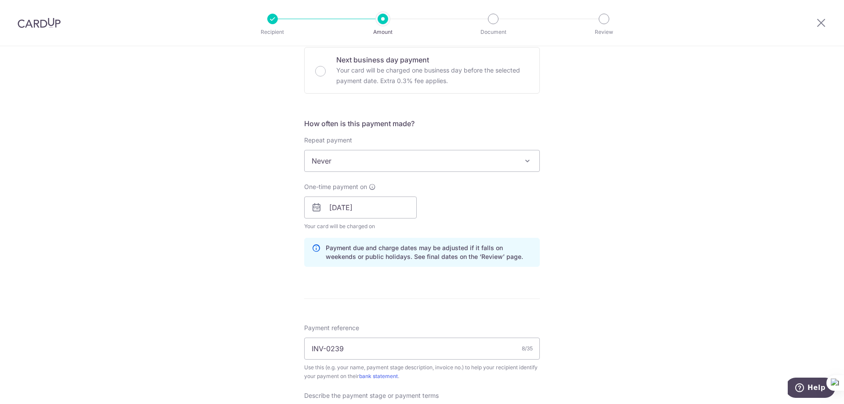
select select "1"
click at [554, 220] on div "Tell us more about your payment Enter payment amount SGD 60,846.12 60846.12 Sel…" at bounding box center [422, 242] width 844 height 929
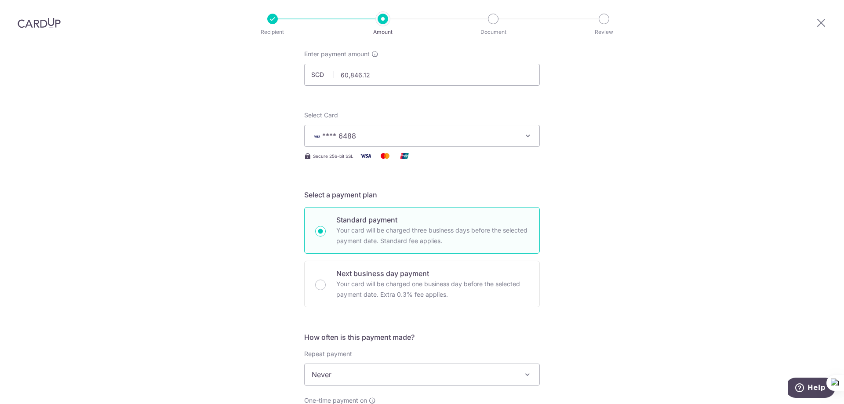
scroll to position [44, 0]
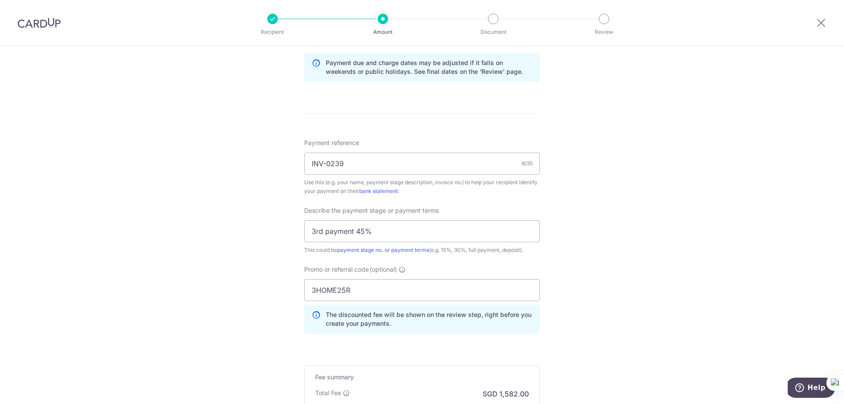
scroll to position [483, 0]
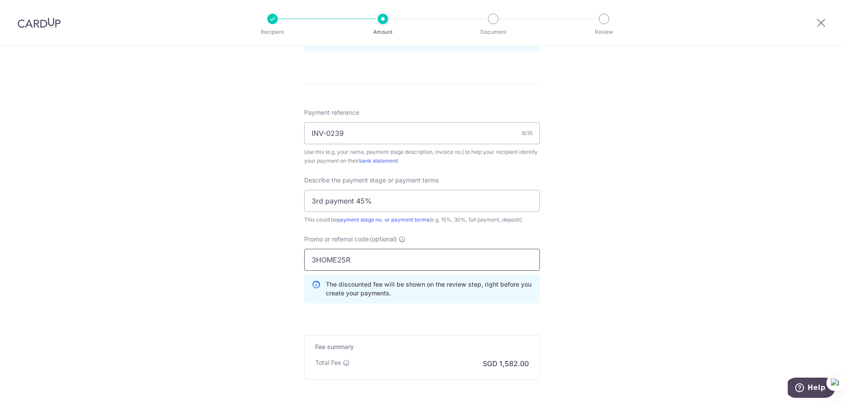
click at [380, 263] on input "3HOME25R" at bounding box center [422, 260] width 236 height 22
paste input "RENO25ONE"
type input "RENO25ONE"
click at [637, 270] on div "Tell us more about your payment Enter payment amount SGD 60,846.12 60846.12 Sel…" at bounding box center [422, 27] width 844 height 929
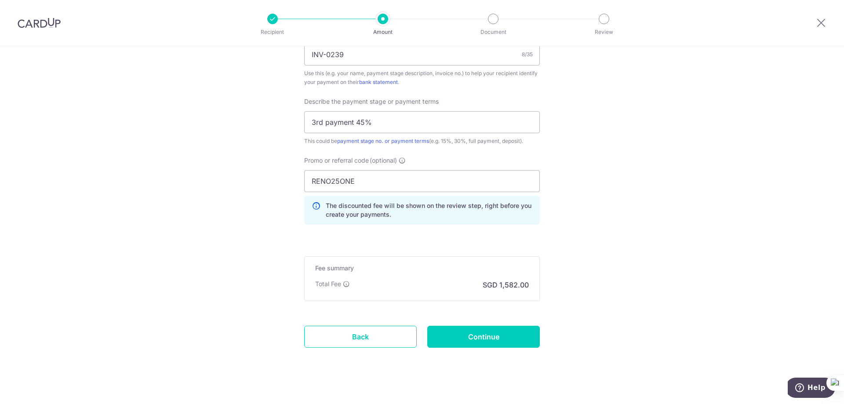
scroll to position [571, 0]
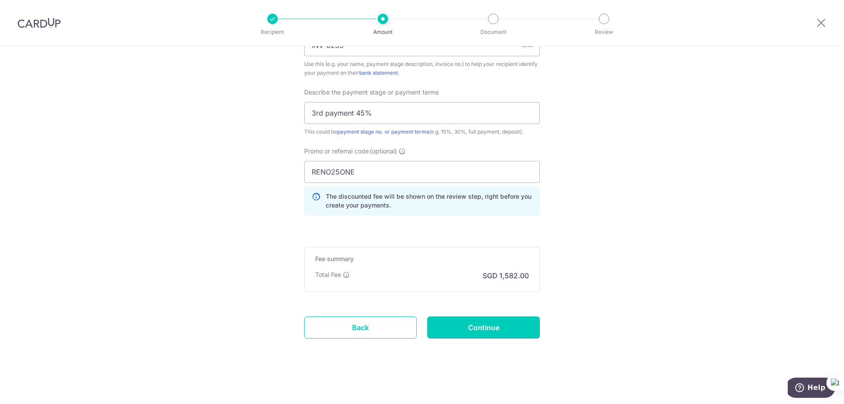
click at [511, 328] on input "Continue" at bounding box center [483, 327] width 112 height 22
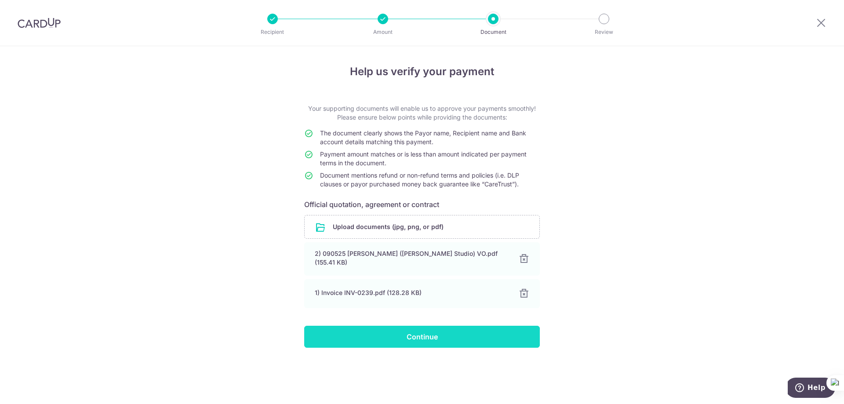
click at [435, 327] on input "Continue" at bounding box center [422, 337] width 236 height 22
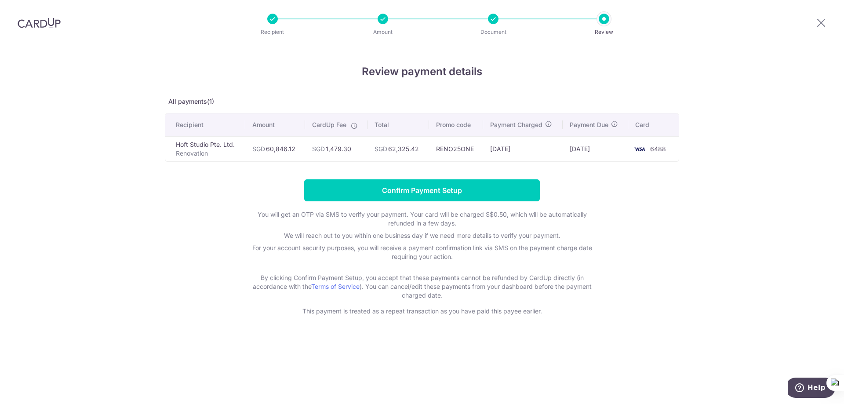
click at [626, 179] on div "Review payment details All payments(1) Recipient Amount CardUp Fee Total Promo …" at bounding box center [422, 190] width 514 height 252
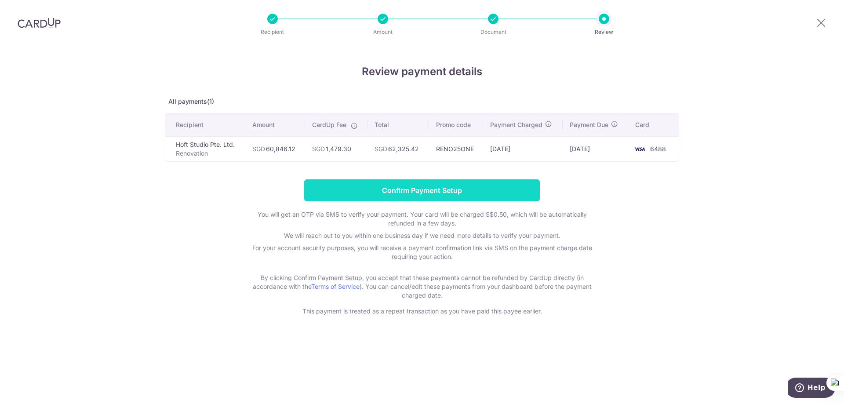
click at [486, 192] on input "Confirm Payment Setup" at bounding box center [422, 190] width 236 height 22
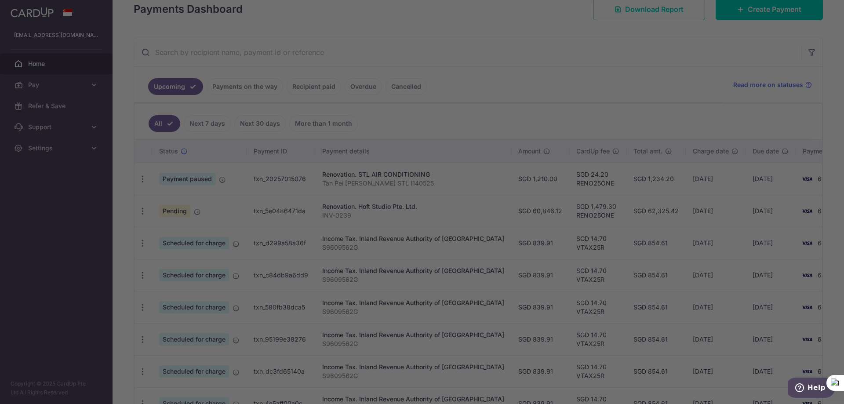
drag, startPoint x: 605, startPoint y: 237, endPoint x: 552, endPoint y: 235, distance: 53.2
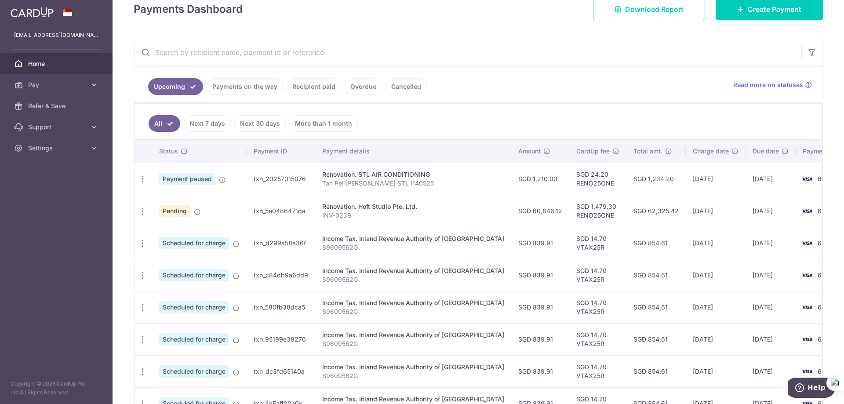
scroll to position [0, 7]
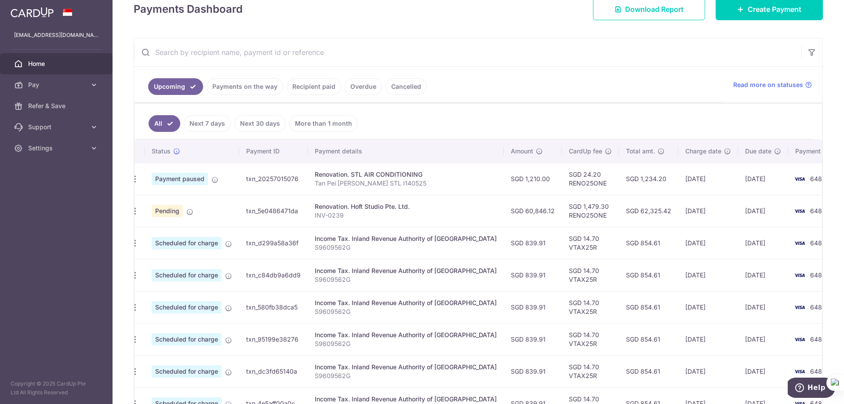
drag, startPoint x: 672, startPoint y: 212, endPoint x: 731, endPoint y: 217, distance: 59.0
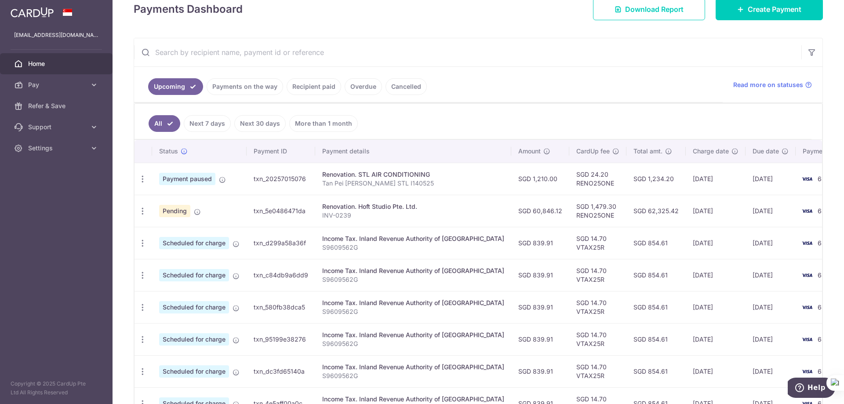
drag, startPoint x: 632, startPoint y: 215, endPoint x: 530, endPoint y: 217, distance: 102.0
